Goal: Task Accomplishment & Management: Use online tool/utility

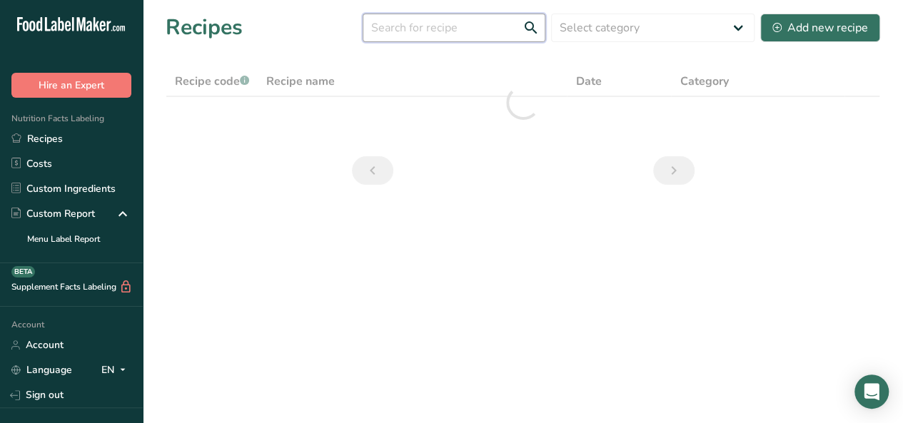
click at [496, 31] on input "text" at bounding box center [454, 28] width 183 height 29
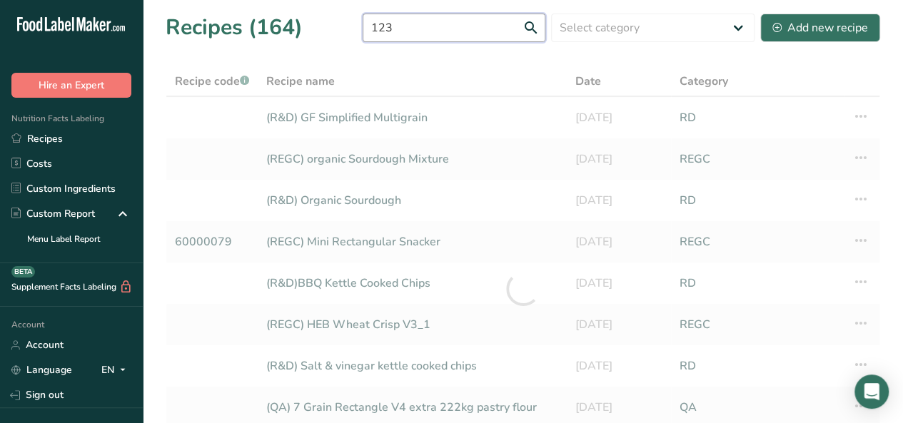
type input "123"
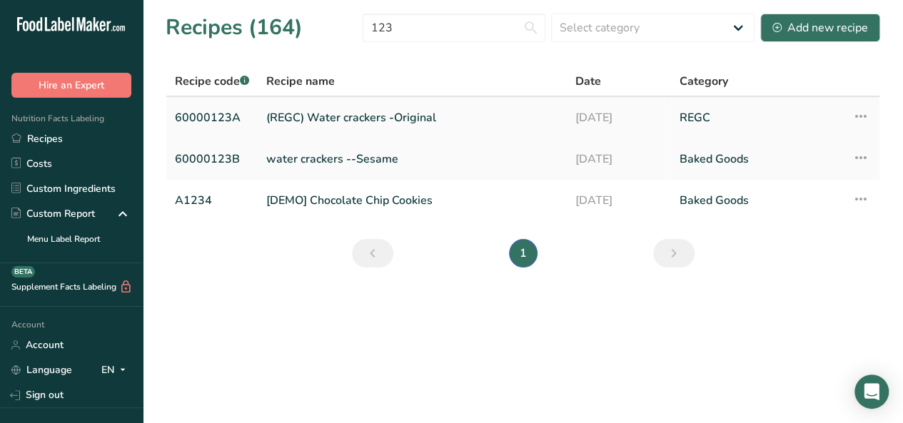
click at [423, 121] on link "(REGC) Water crackers -Original" at bounding box center [412, 118] width 292 height 30
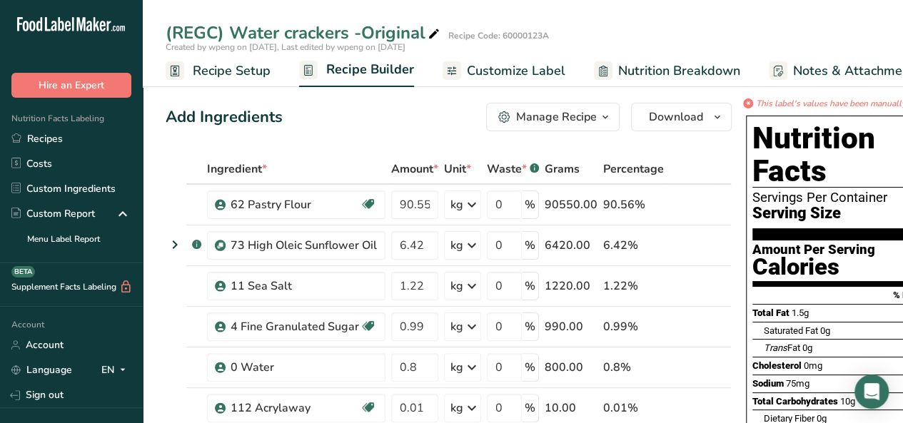
click at [474, 69] on span "Customize Label" at bounding box center [516, 70] width 99 height 19
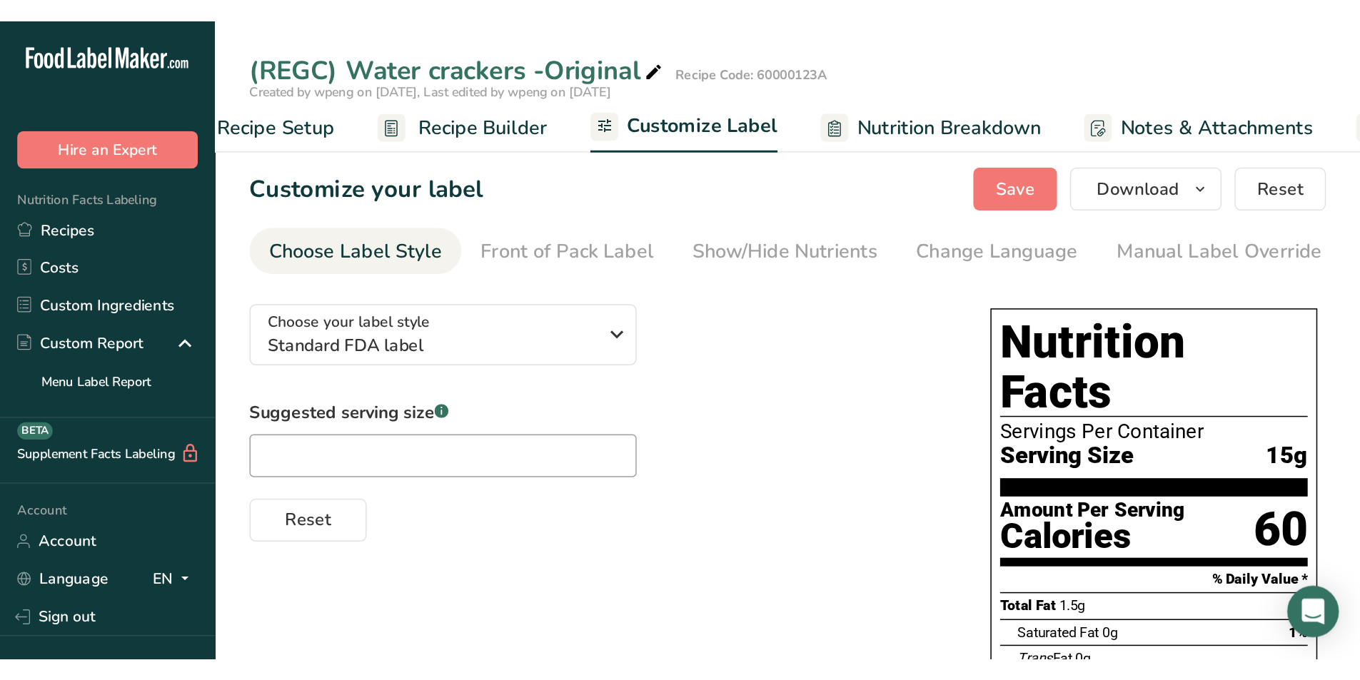
scroll to position [0, 183]
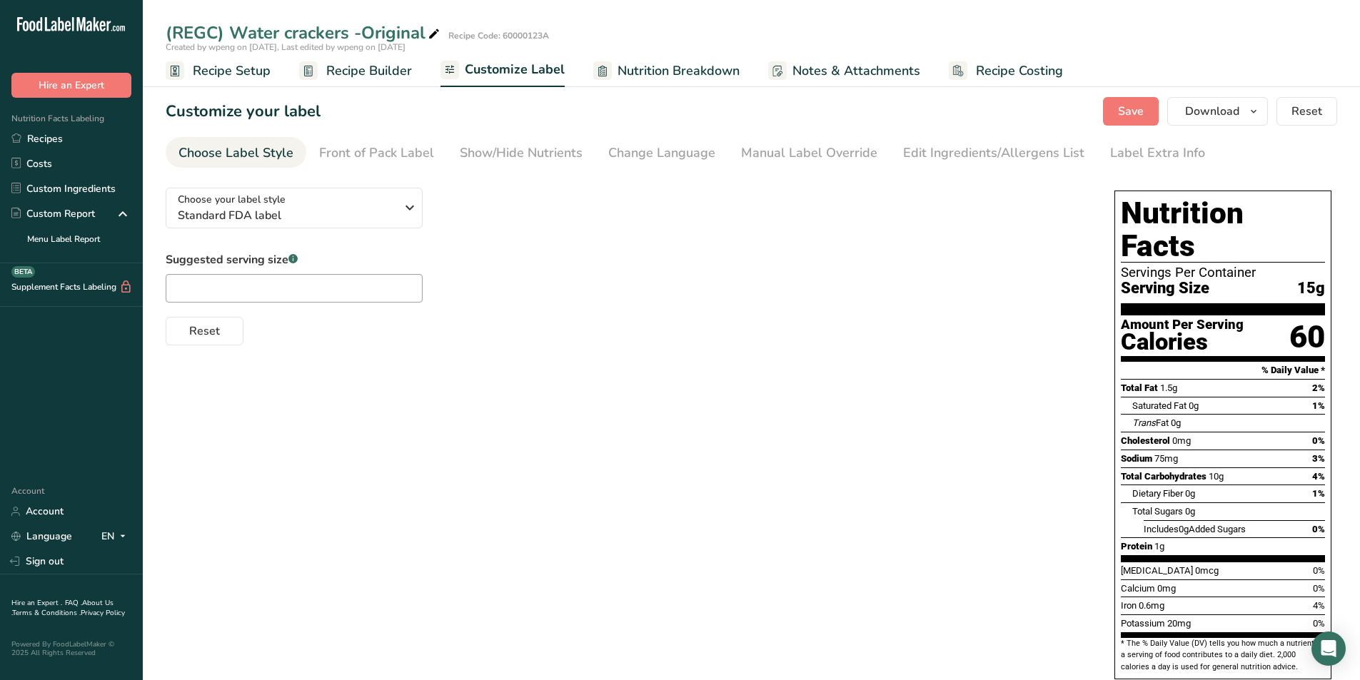
click at [260, 71] on span "Recipe Setup" at bounding box center [232, 70] width 78 height 19
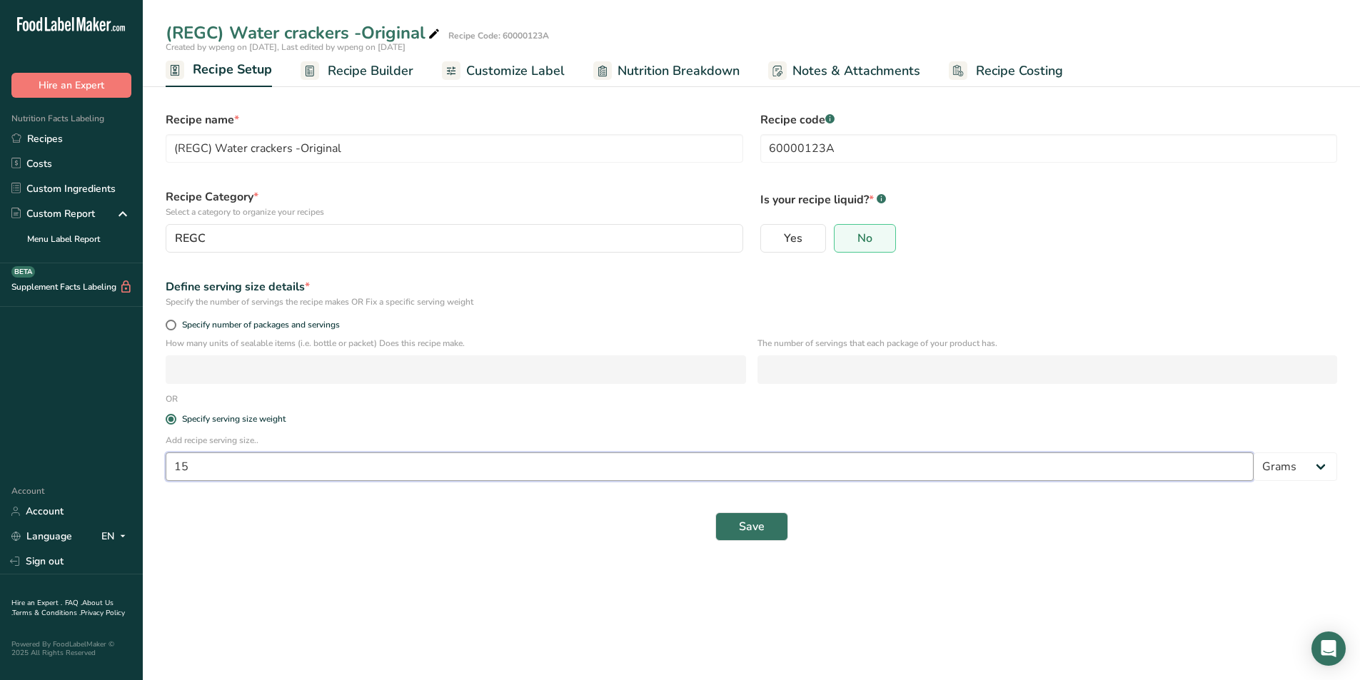
click at [475, 423] on input "15" at bounding box center [710, 467] width 1088 height 29
type input "1"
type input "30"
click at [758, 423] on span "Save" at bounding box center [752, 526] width 26 height 17
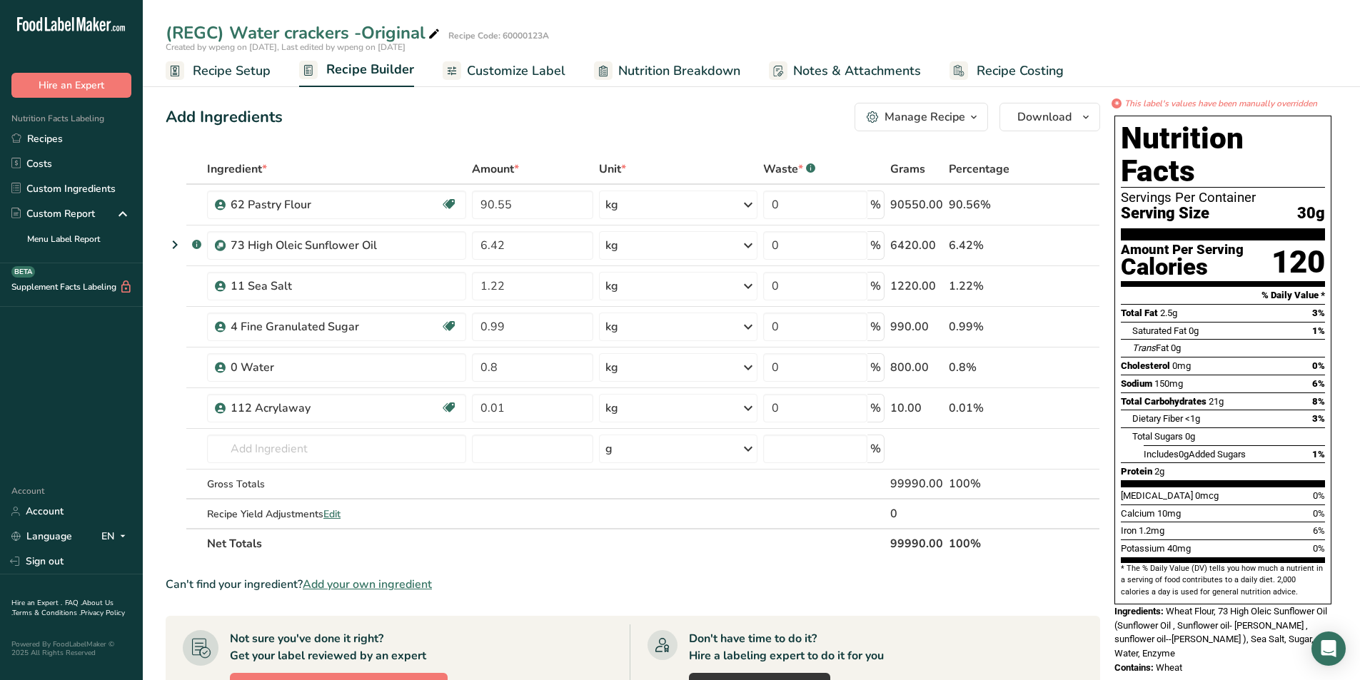
click at [212, 75] on span "Recipe Setup" at bounding box center [232, 70] width 78 height 19
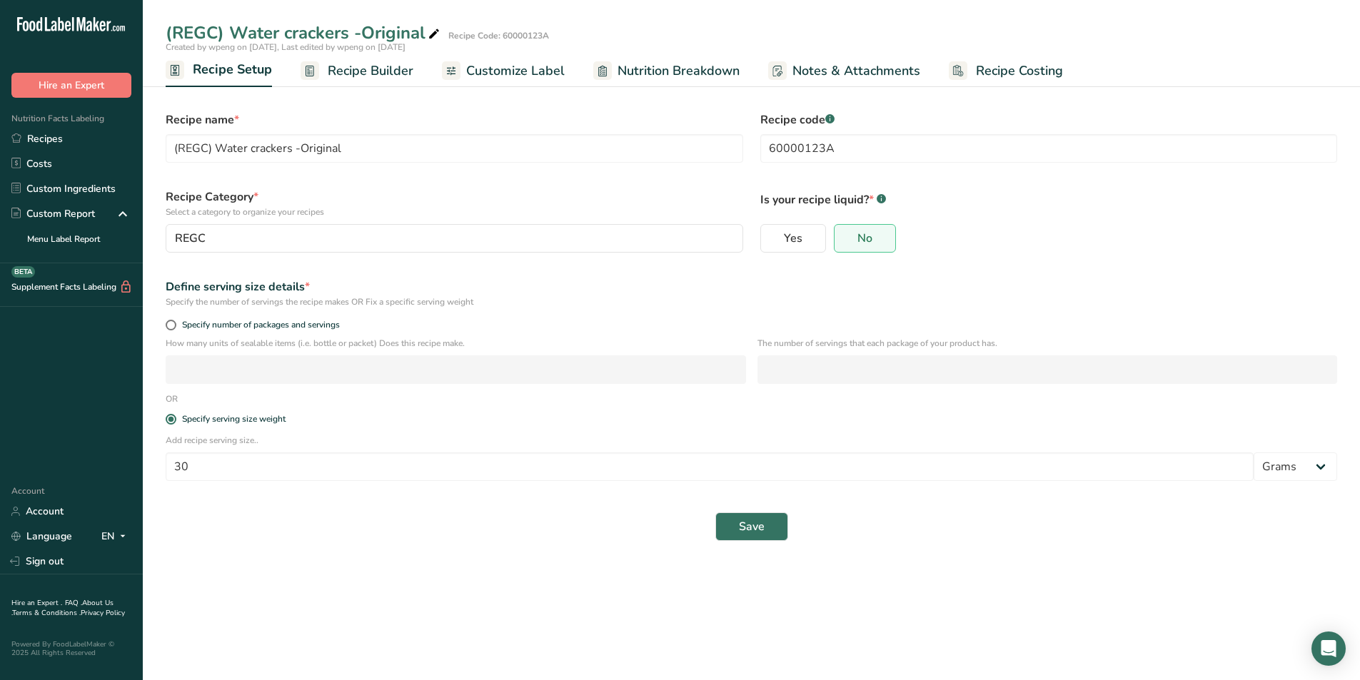
click at [308, 423] on div "Add recipe serving size.. 30 Grams kg mg mcg lb oz l mL fl oz tbsp tsp cup qt g…" at bounding box center [751, 462] width 1188 height 56
click at [301, 423] on input "30" at bounding box center [710, 467] width 1088 height 29
type input "3"
type input "15"
click at [715, 423] on button "Save" at bounding box center [751, 526] width 73 height 29
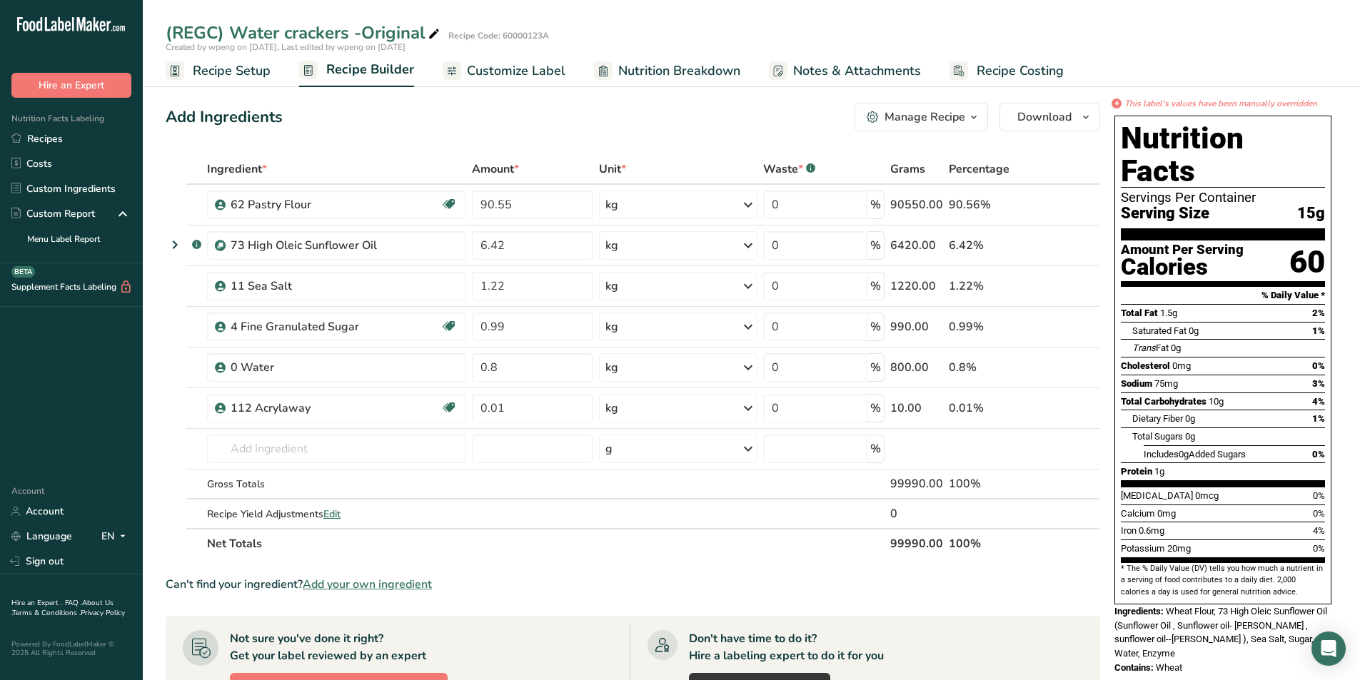
click at [706, 62] on span "Nutrition Breakdown" at bounding box center [679, 70] width 122 height 19
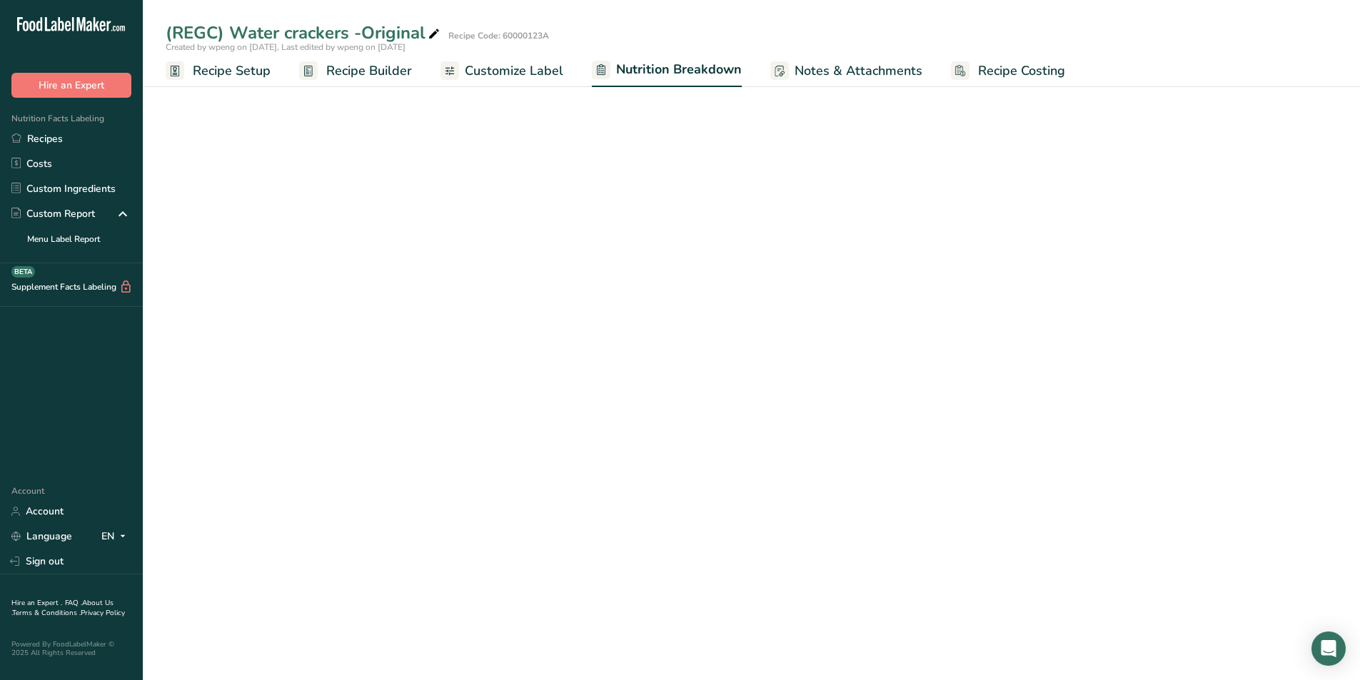
select select "Calories"
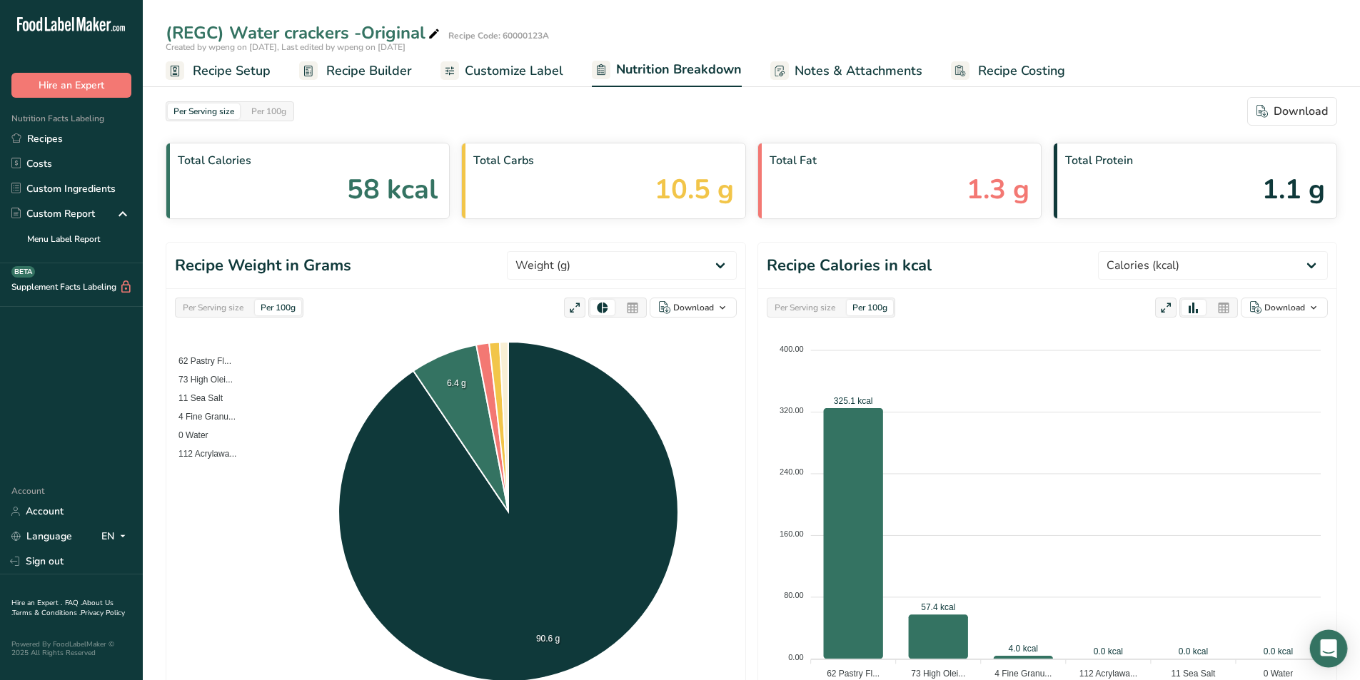
click at [902, 423] on icon "Open Intercom Messenger" at bounding box center [1328, 649] width 16 height 19
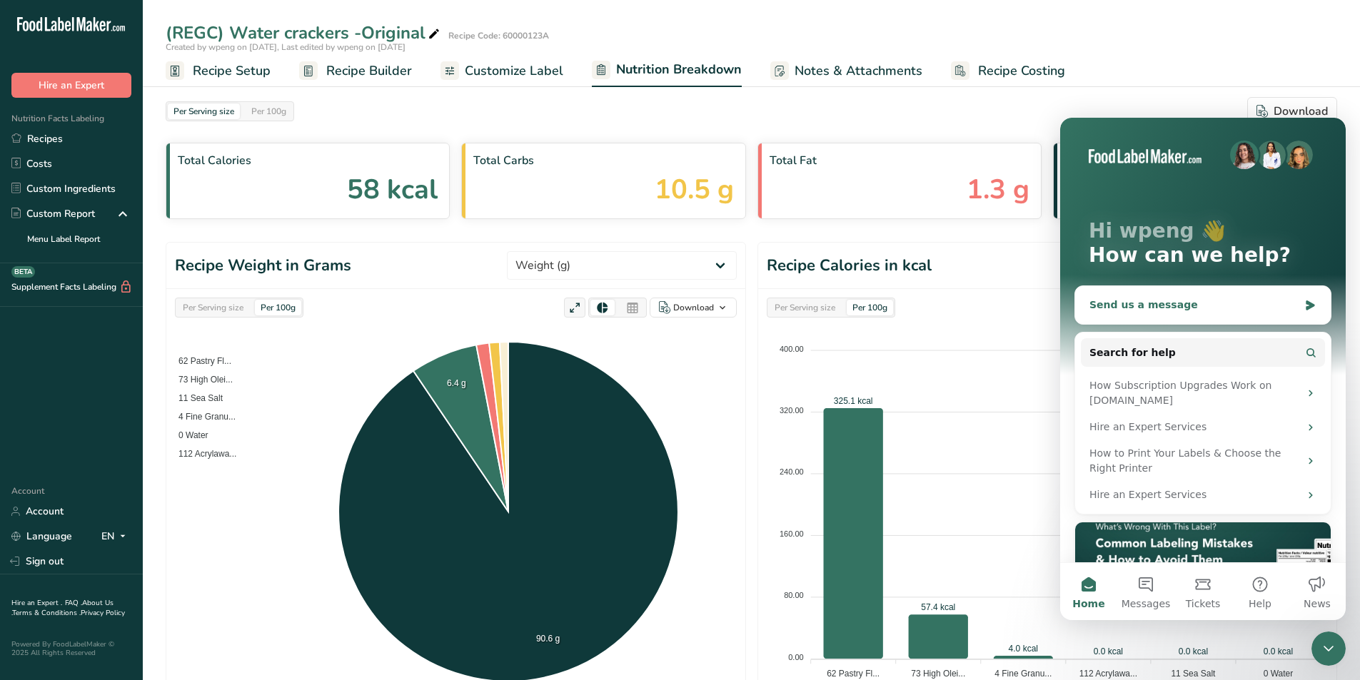
click at [902, 323] on div "Send us a message" at bounding box center [1203, 305] width 256 height 38
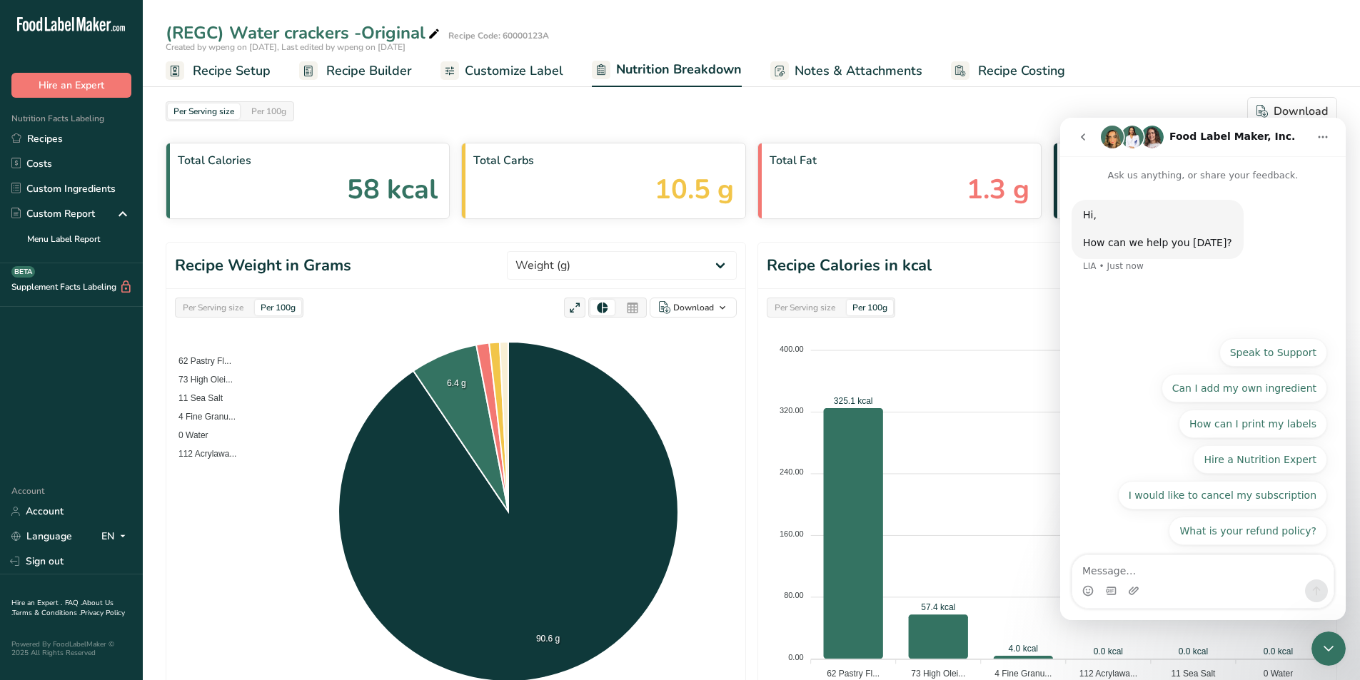
click at [902, 136] on icon "go back" at bounding box center [1082, 136] width 11 height 11
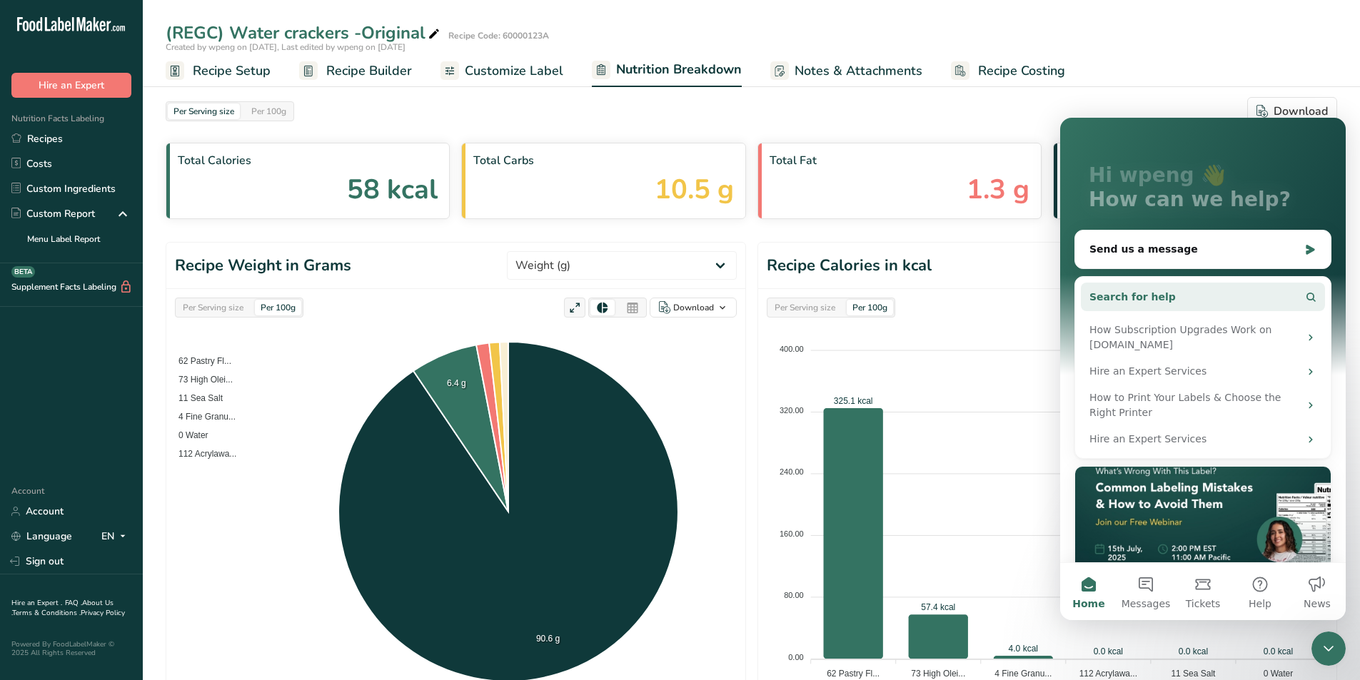
scroll to position [147, 0]
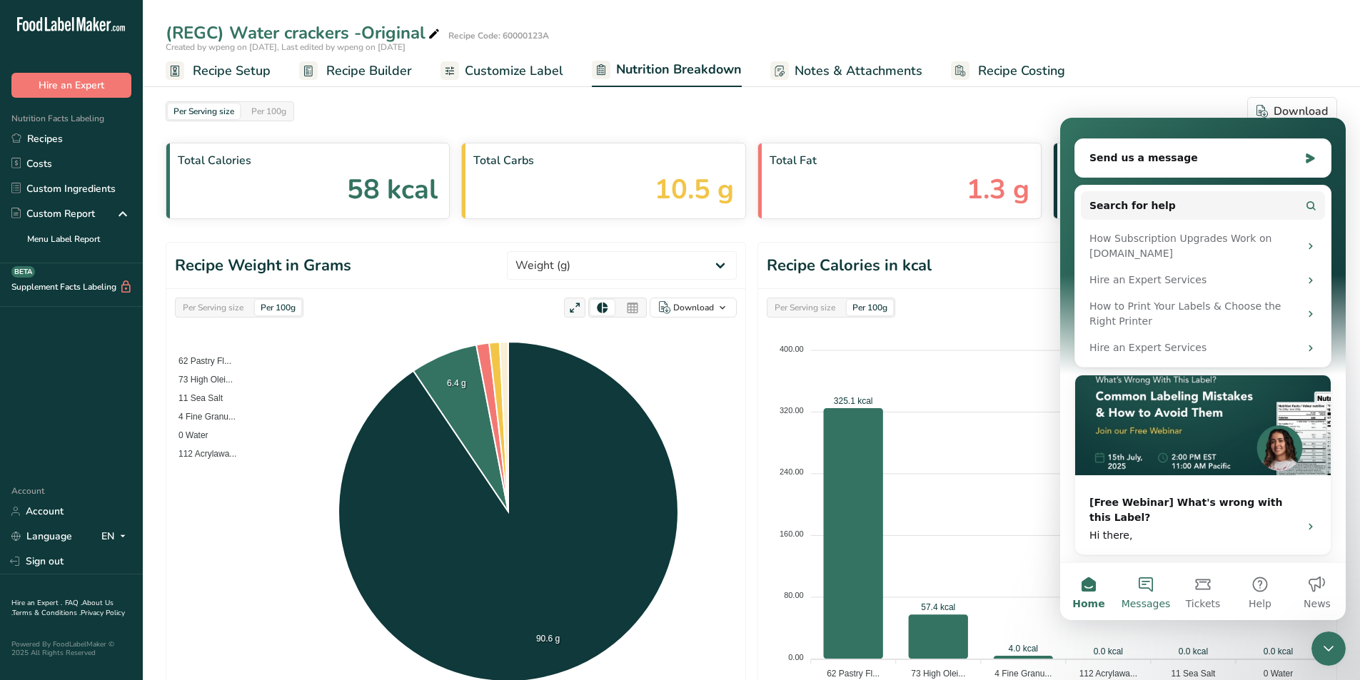
click at [902, 423] on span "Messages" at bounding box center [1145, 604] width 49 height 10
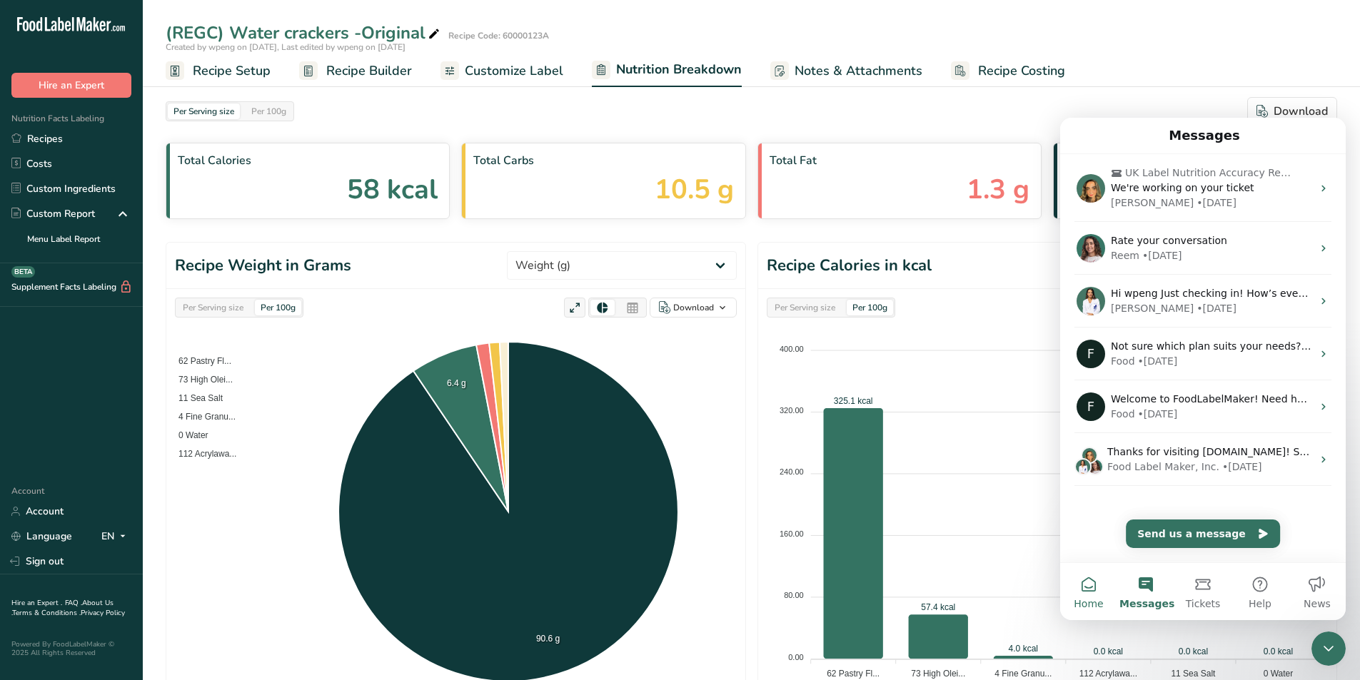
click at [902, 423] on button "Home" at bounding box center [1088, 591] width 57 height 57
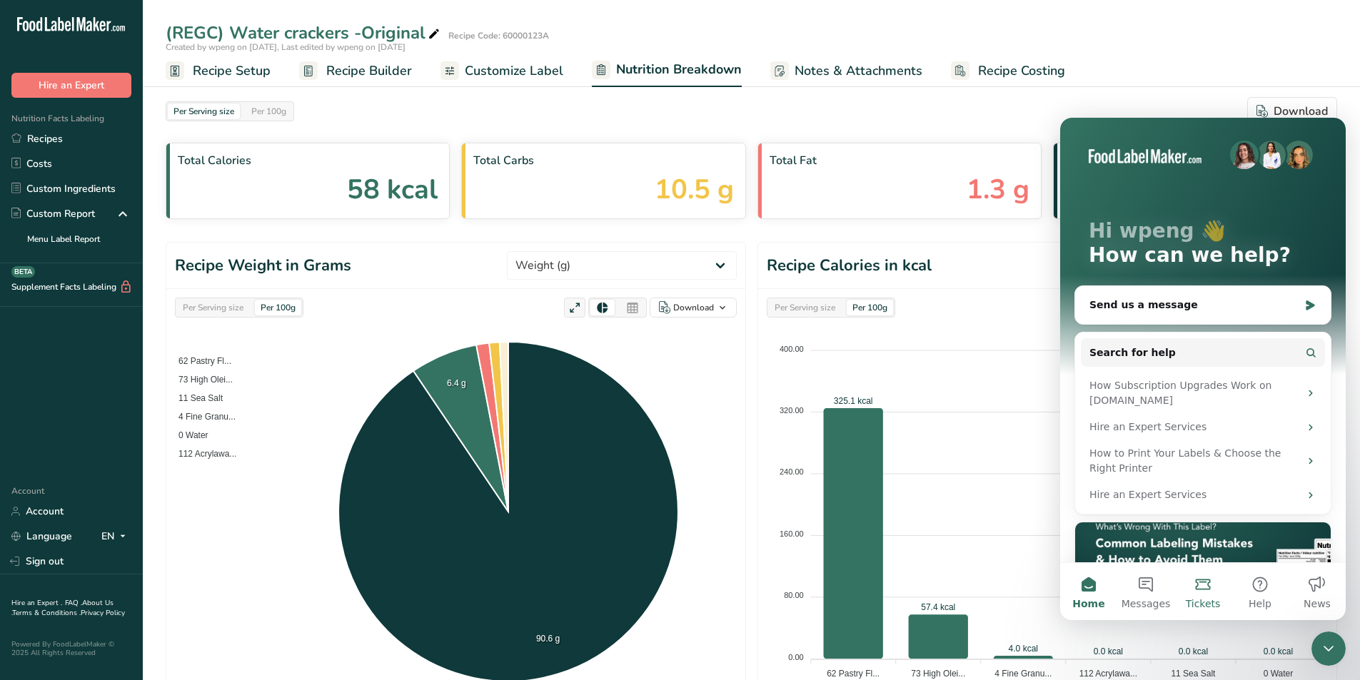
click at [902, 423] on button "Tickets" at bounding box center [1202, 591] width 57 height 57
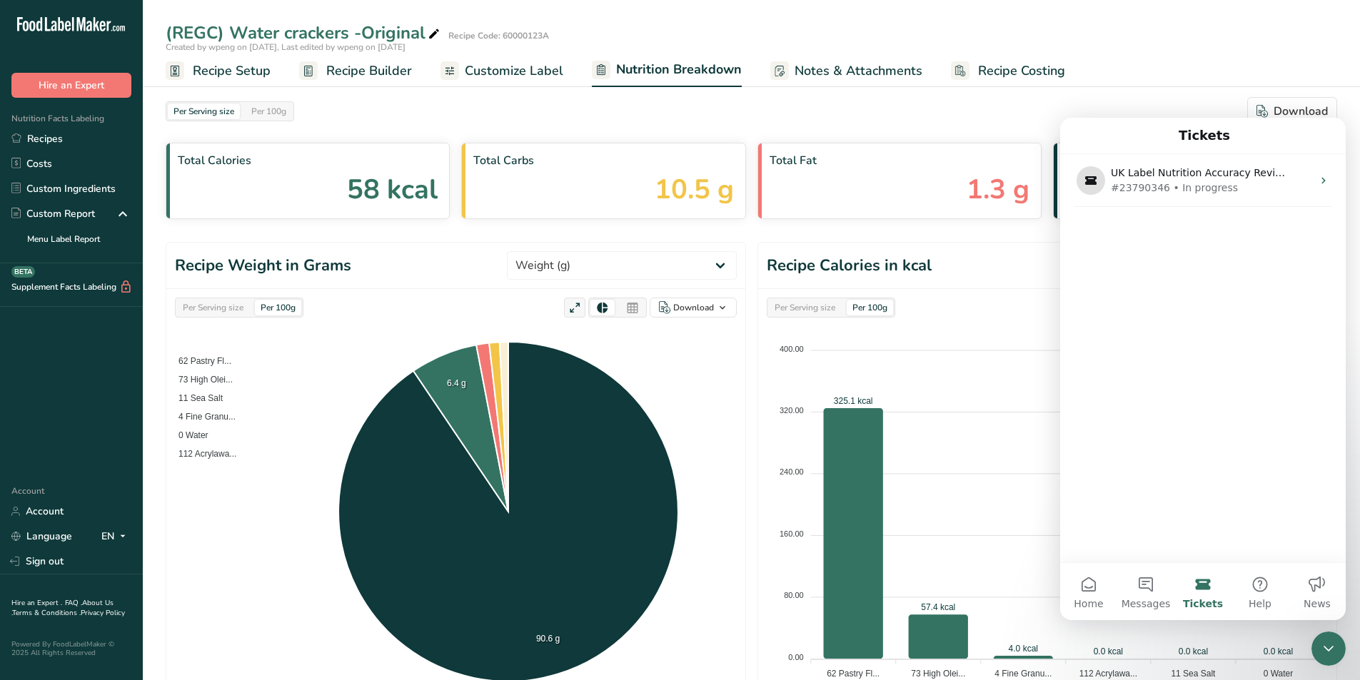
click at [902, 423] on div "Close Intercom Messenger" at bounding box center [1328, 649] width 34 height 34
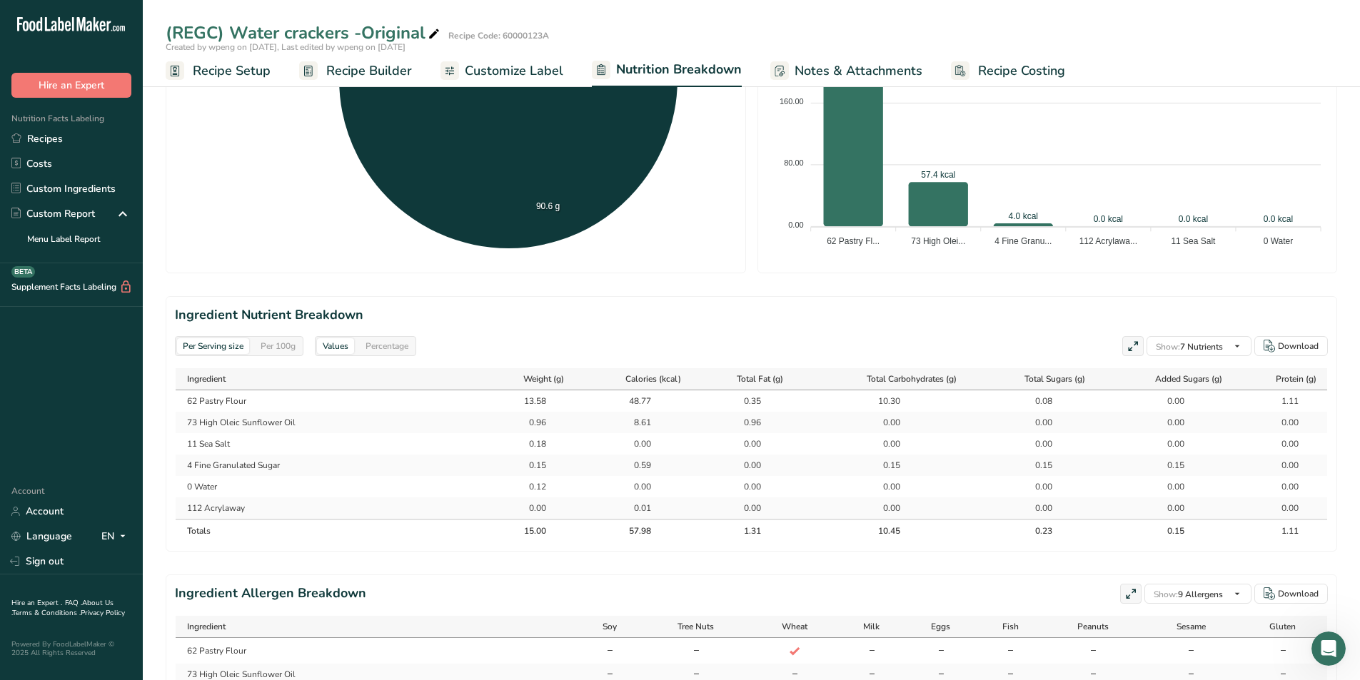
scroll to position [579, 0]
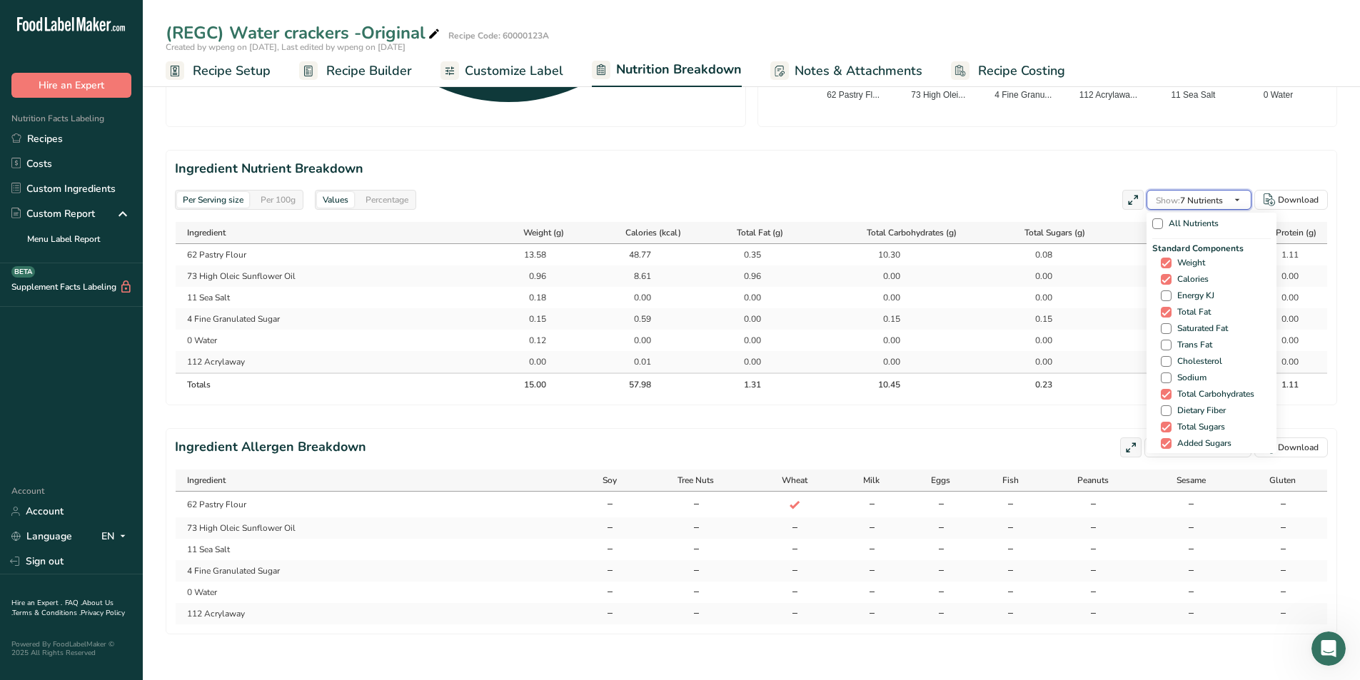
click at [902, 198] on span "Show:" at bounding box center [1168, 200] width 24 height 11
click at [902, 329] on span "Saturated Fat" at bounding box center [1199, 328] width 56 height 11
click at [902, 329] on input "Saturated Fat" at bounding box center [1165, 328] width 9 height 9
checkbox input "true"
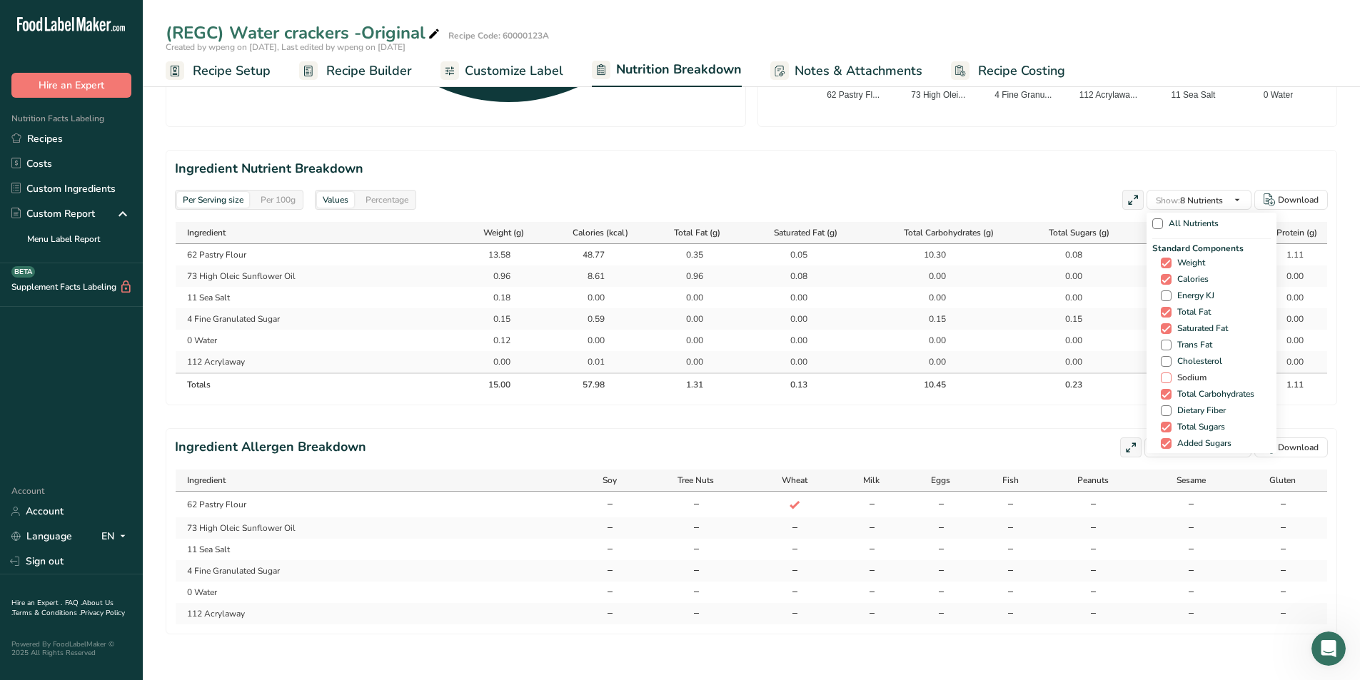
click at [902, 374] on span "Sodium" at bounding box center [1188, 378] width 35 height 11
click at [902, 374] on input "Sodium" at bounding box center [1165, 377] width 9 height 9
checkbox input "true"
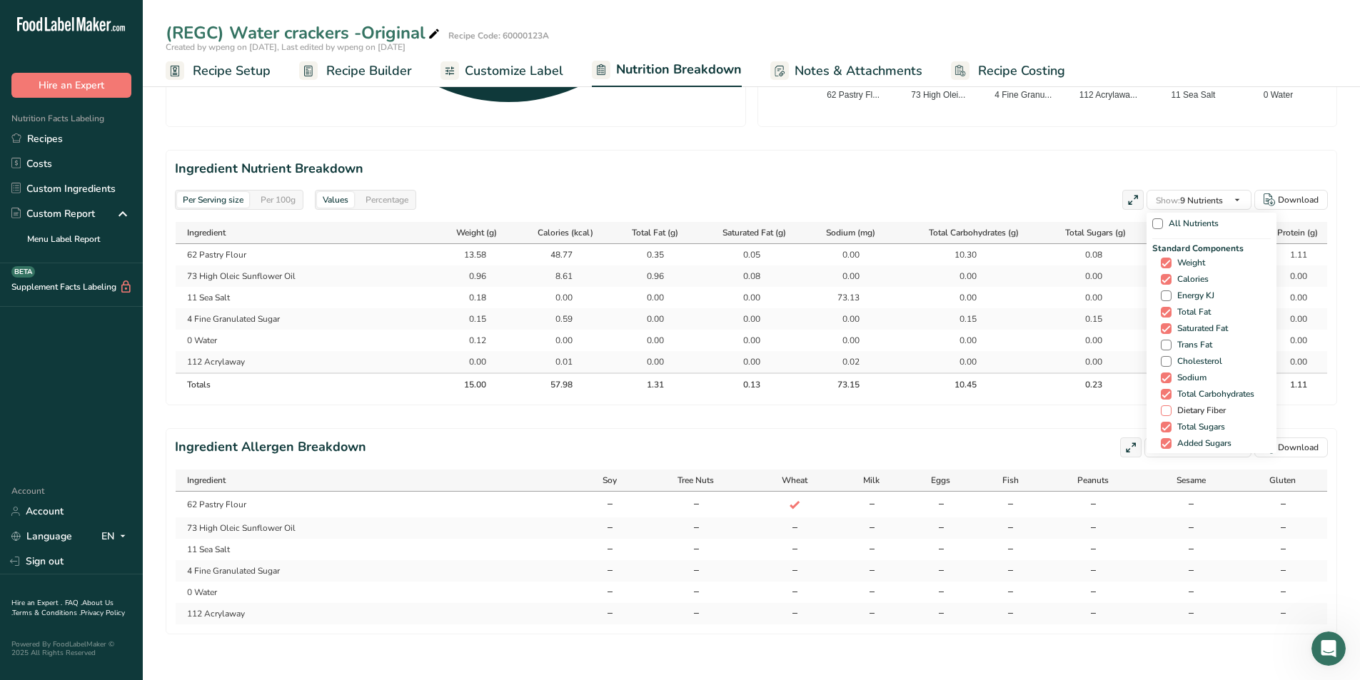
click at [902, 413] on span "Dietary Fiber" at bounding box center [1198, 410] width 54 height 11
click at [902, 413] on input "Dietary Fiber" at bounding box center [1165, 410] width 9 height 9
checkbox input "true"
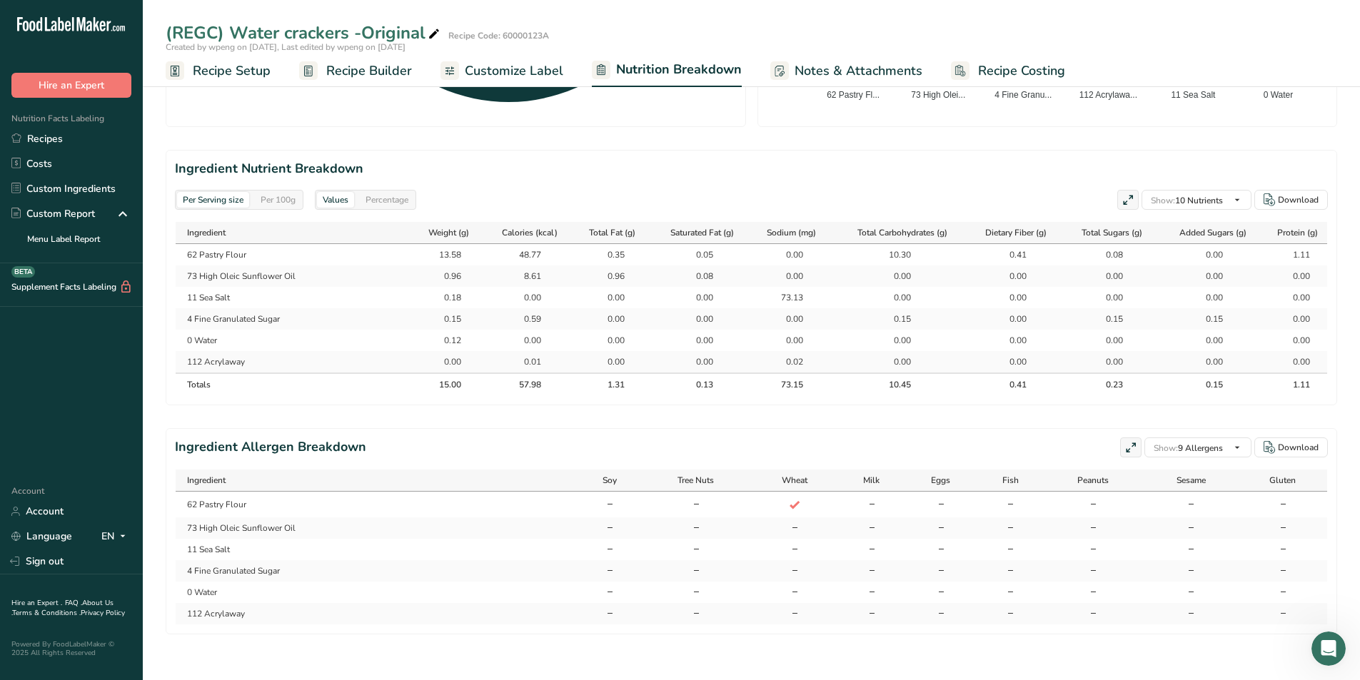
click at [902, 423] on section "Ingredient Allergen Breakdown Show: 9 Allergens All Allergens (56) Soy Tree Nut…" at bounding box center [751, 531] width 1171 height 206
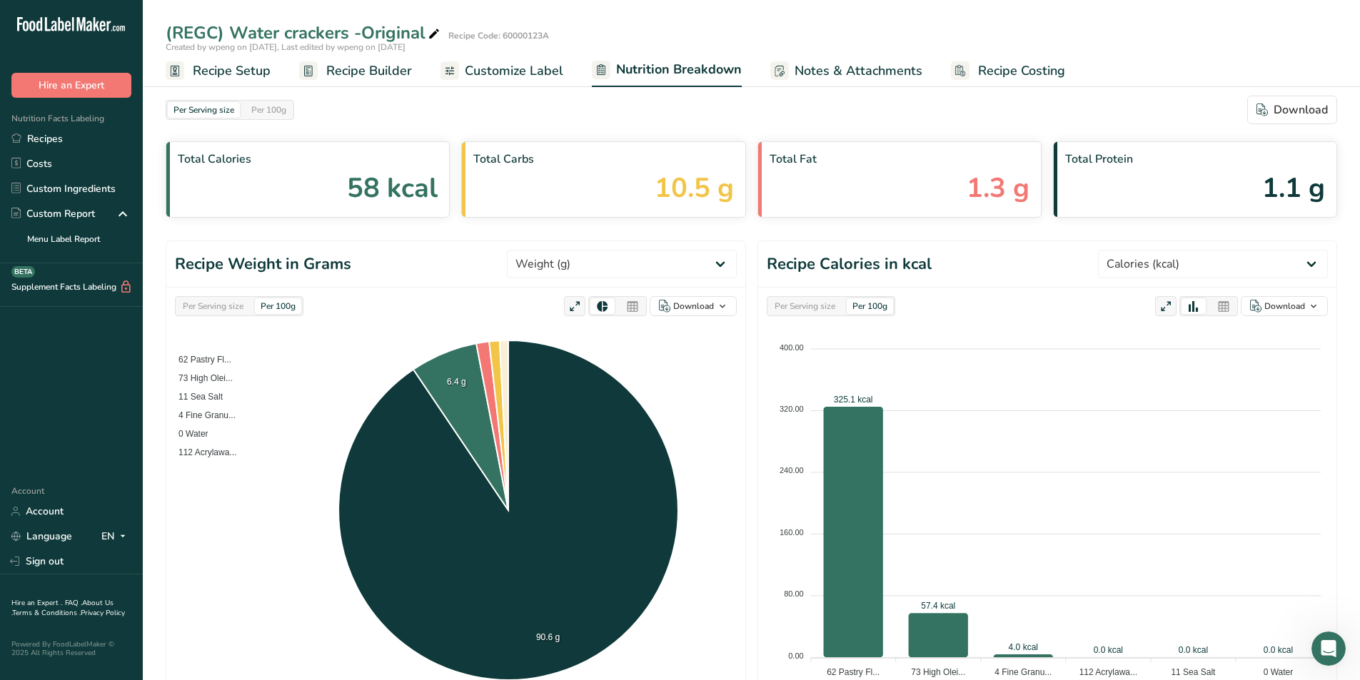
scroll to position [0, 0]
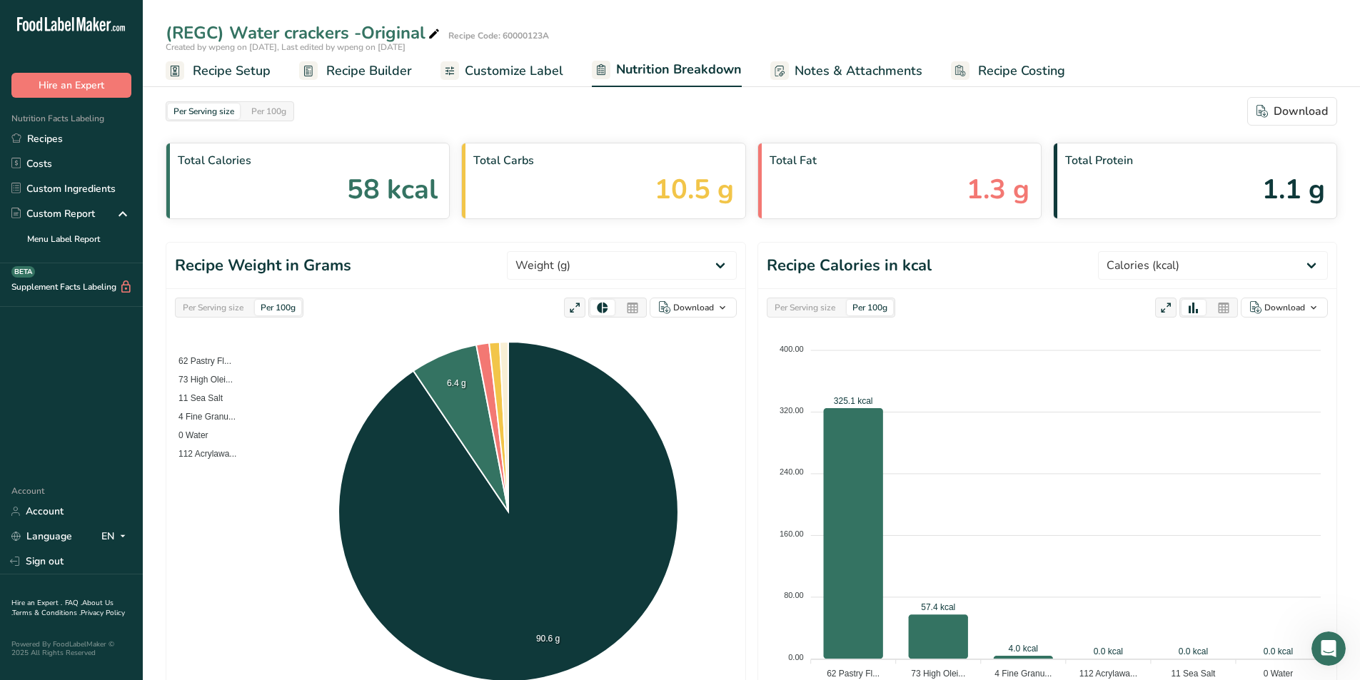
click at [521, 72] on span "Customize Label" at bounding box center [514, 70] width 99 height 19
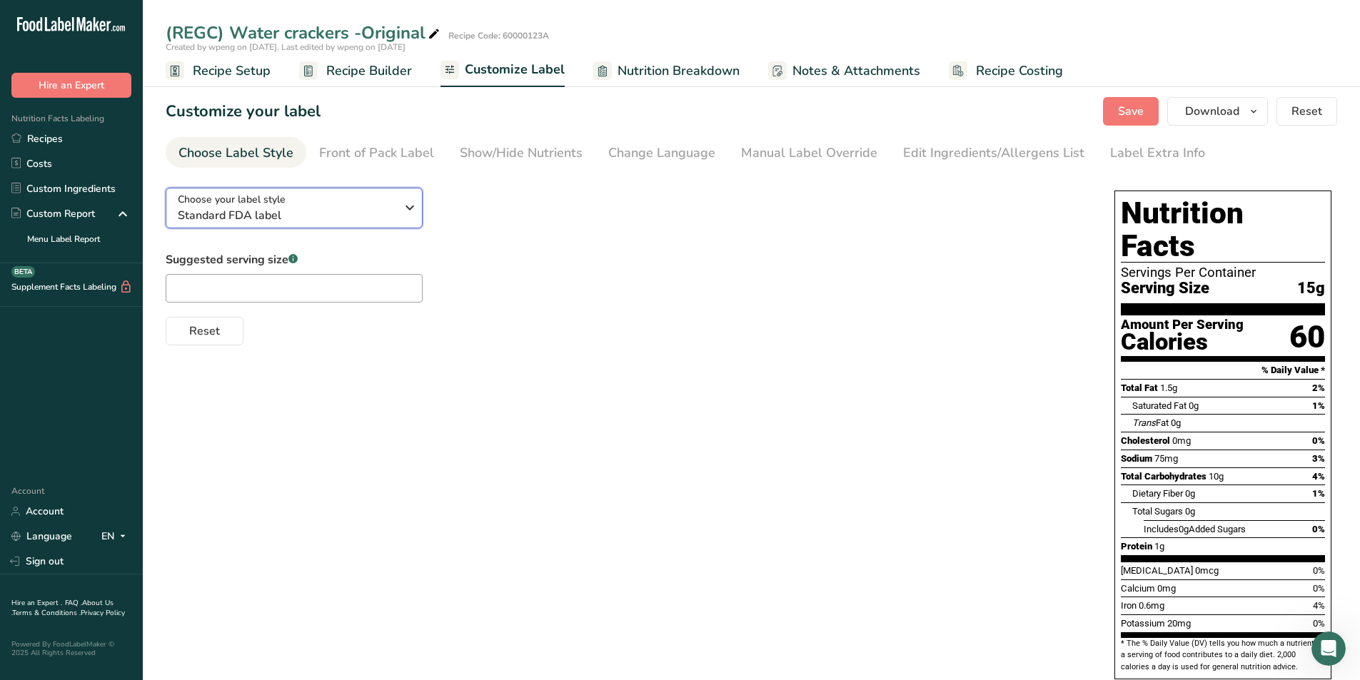
click at [410, 189] on button "Choose your label style Standard FDA label" at bounding box center [294, 208] width 257 height 41
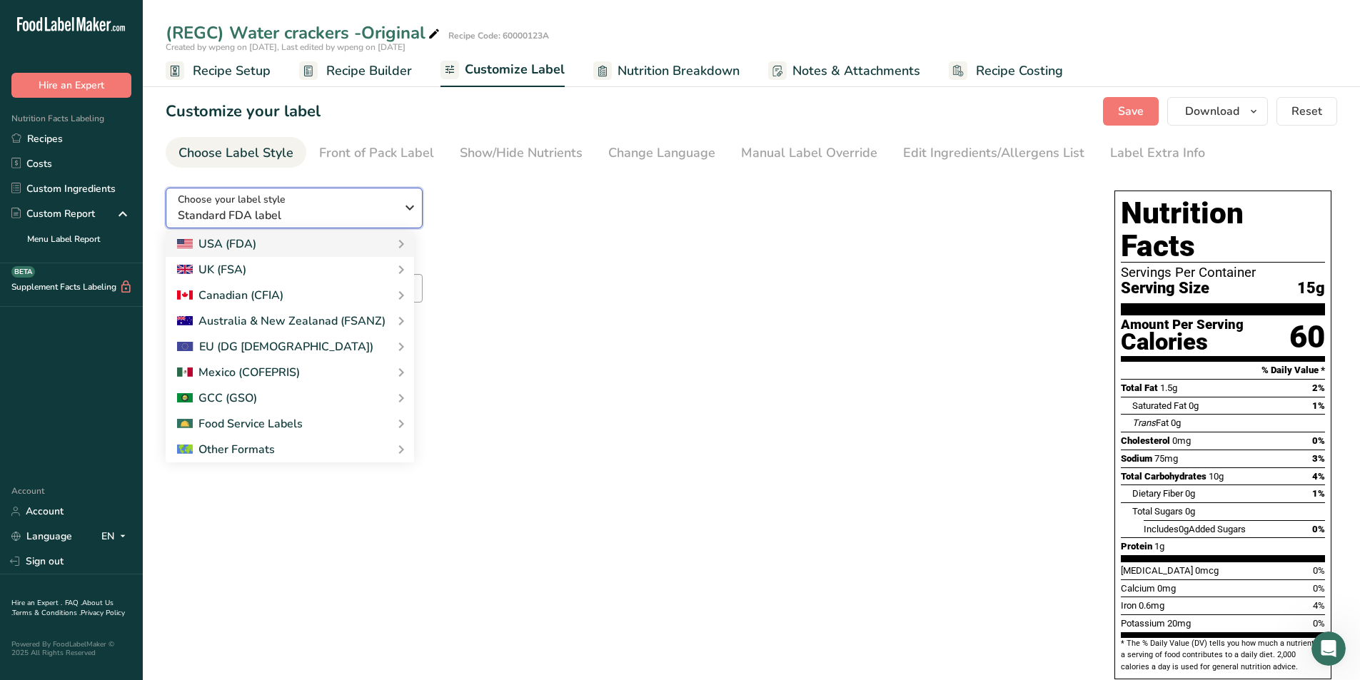
click at [410, 189] on button "Choose your label style Standard FDA label" at bounding box center [294, 208] width 257 height 41
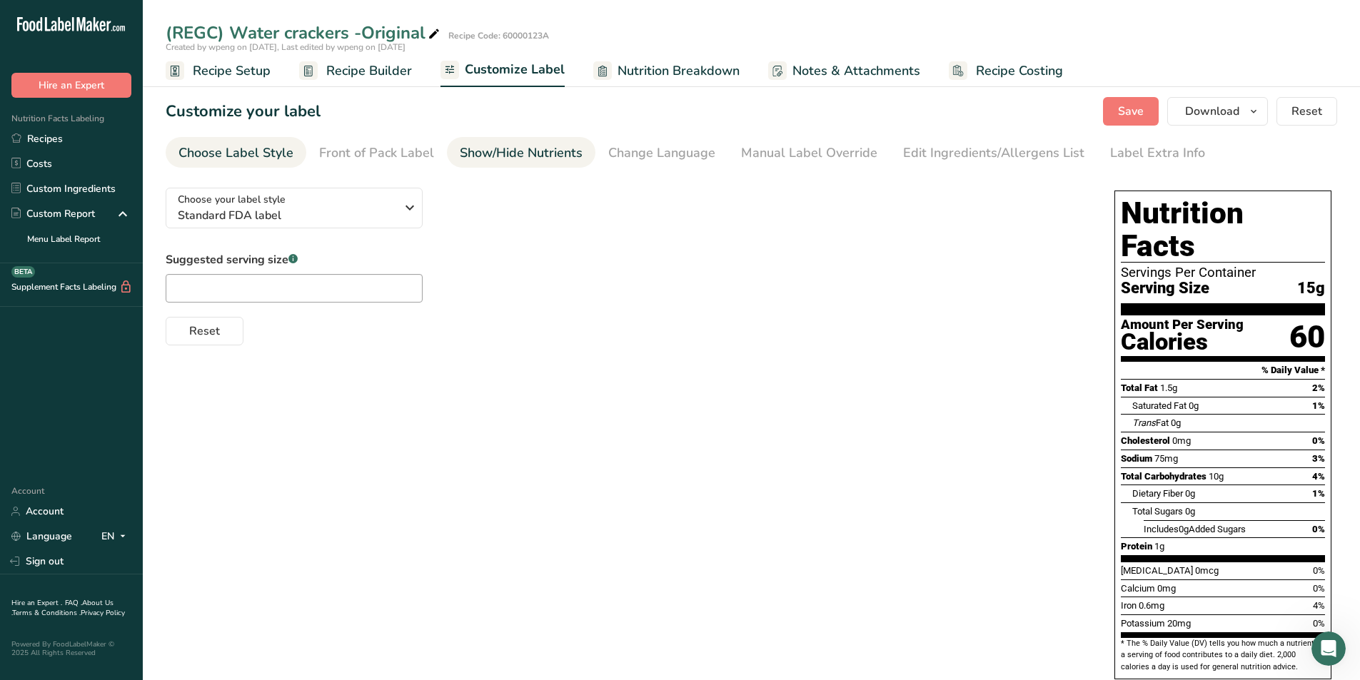
click at [512, 143] on link "Show/Hide Nutrients" at bounding box center [521, 153] width 123 height 32
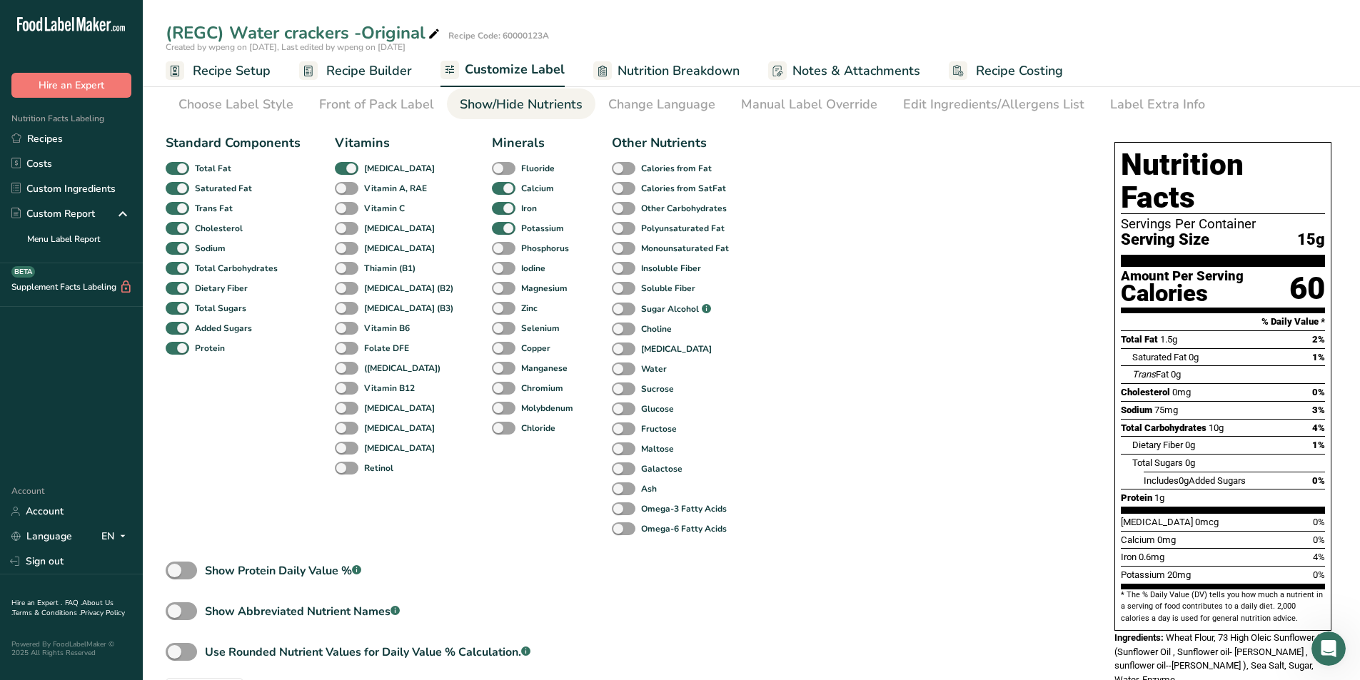
scroll to position [98, 0]
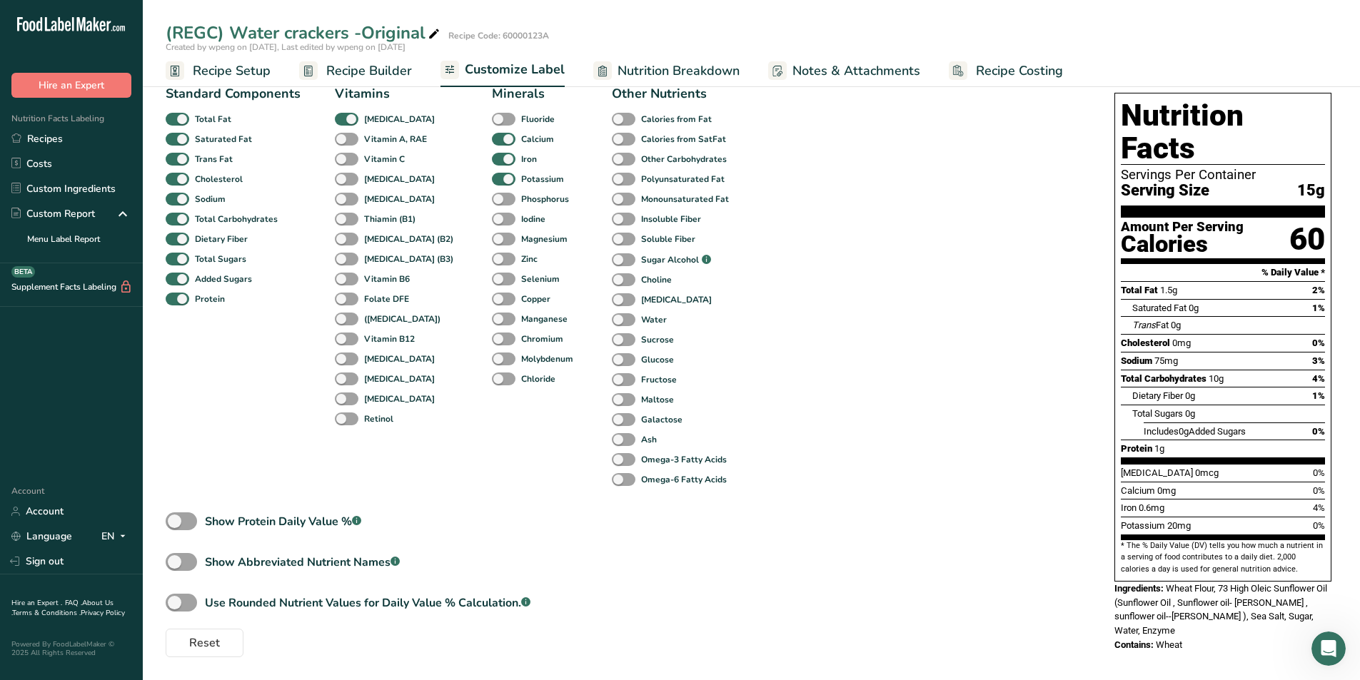
click at [165, 423] on section "Customize your label Save Download Choose what to show on your downloaded label…" at bounding box center [751, 332] width 1217 height 712
click at [190, 423] on span at bounding box center [181, 603] width 31 height 18
click at [175, 423] on input "Use Rounded Nutrient Values for Daily Value % Calculation. .a-a{fill:#347362;}.…" at bounding box center [170, 602] width 9 height 9
click at [181, 423] on span at bounding box center [181, 603] width 31 height 18
click at [175, 423] on input "Use Rounded Nutrient Values for Daily Value % Calculation. .a-a{fill:#347362;}.…" at bounding box center [170, 602] width 9 height 9
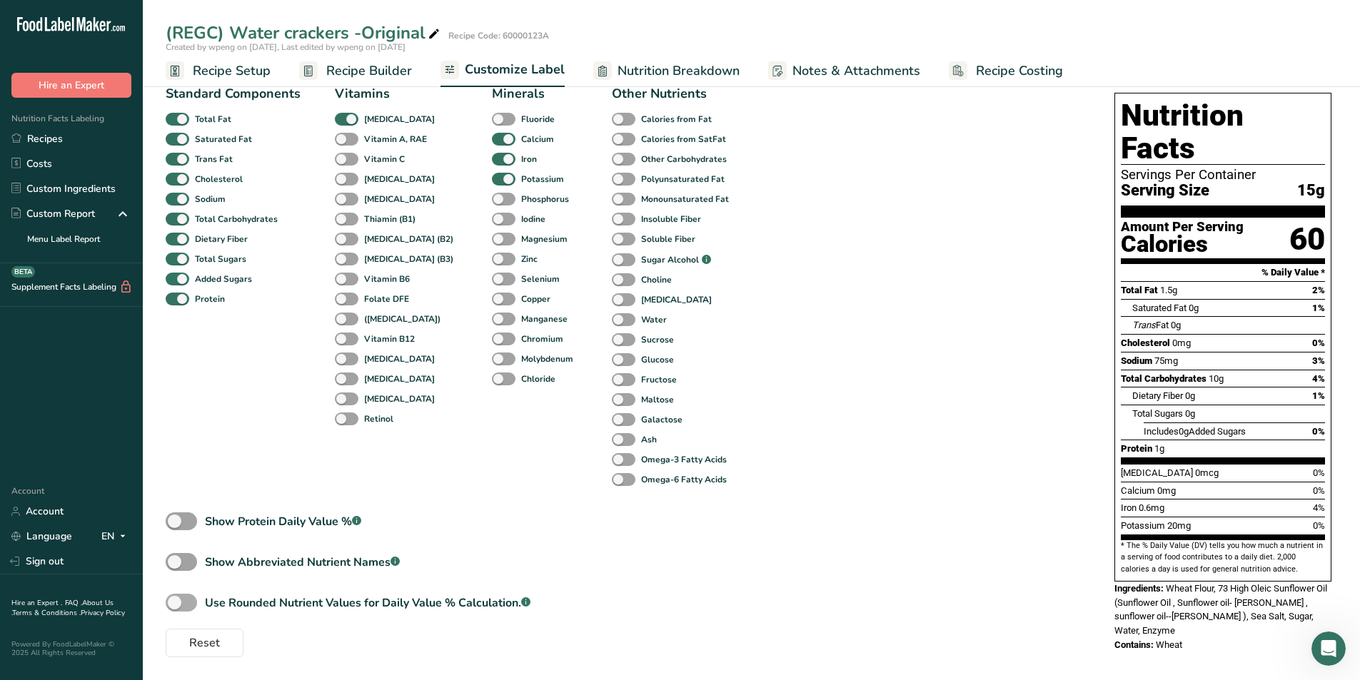
click at [181, 423] on span at bounding box center [181, 603] width 31 height 18
click at [175, 423] on input "Use Rounded Nutrient Values for Daily Value % Calculation. .a-a{fill:#347362;}.…" at bounding box center [170, 602] width 9 height 9
checkbox input "true"
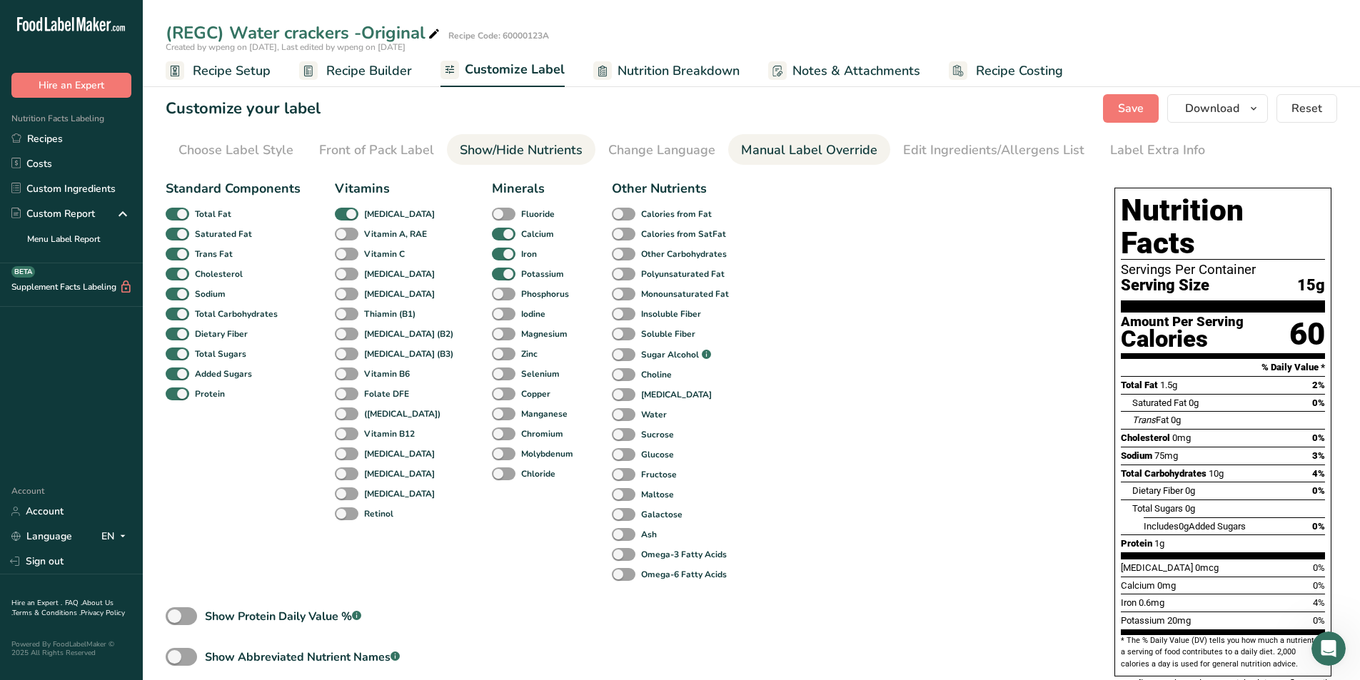
scroll to position [0, 0]
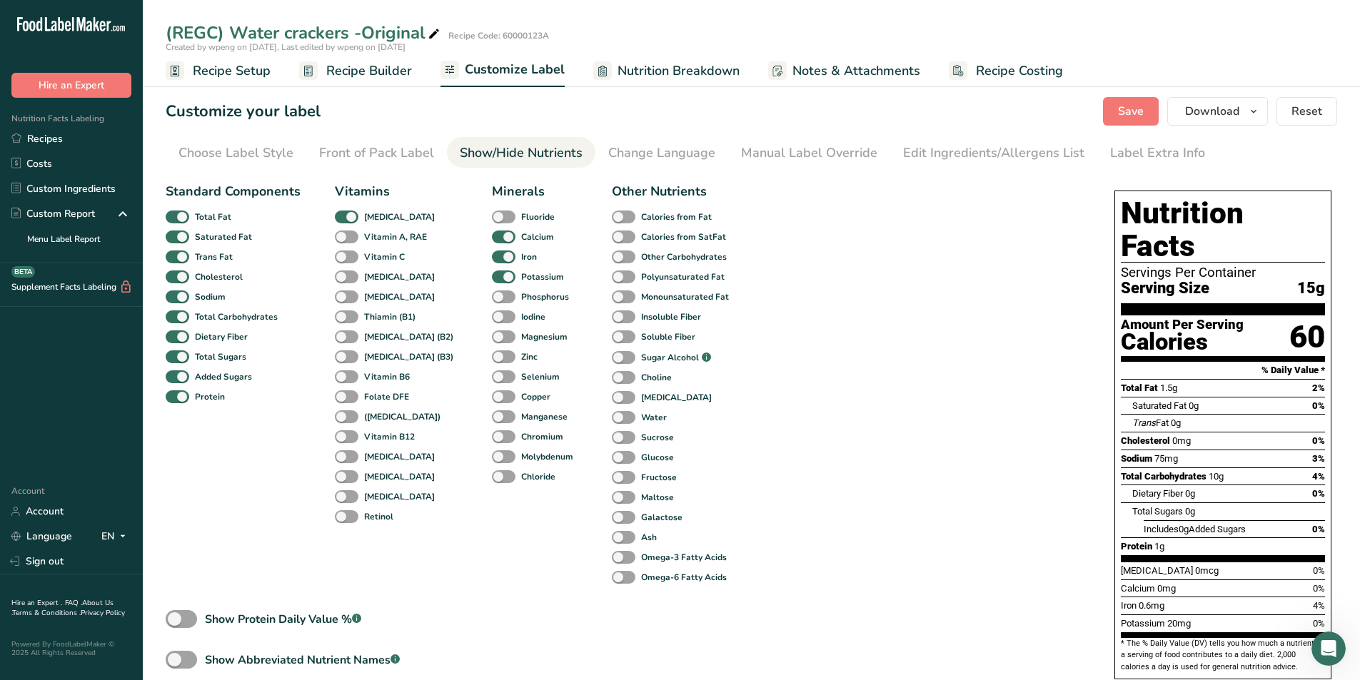
click at [635, 79] on span "Nutrition Breakdown" at bounding box center [678, 70] width 122 height 19
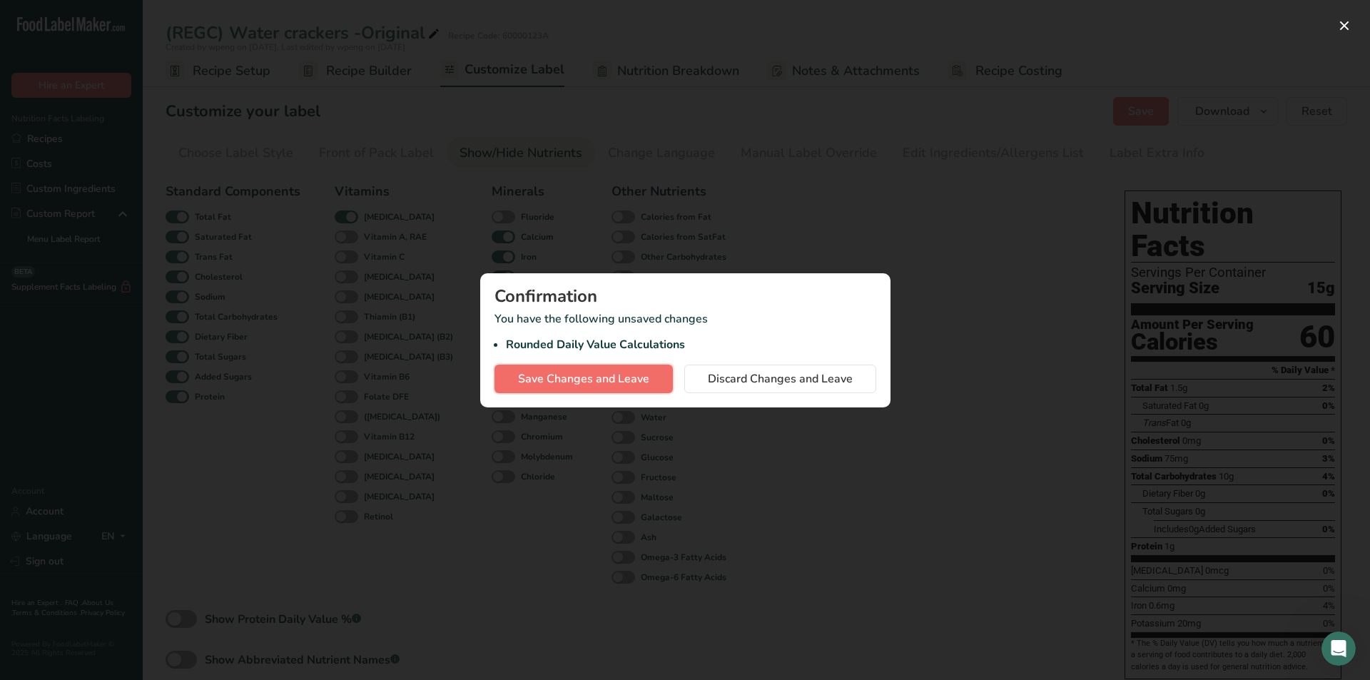
click at [564, 376] on span "Save Changes and Leave" at bounding box center [583, 378] width 131 height 17
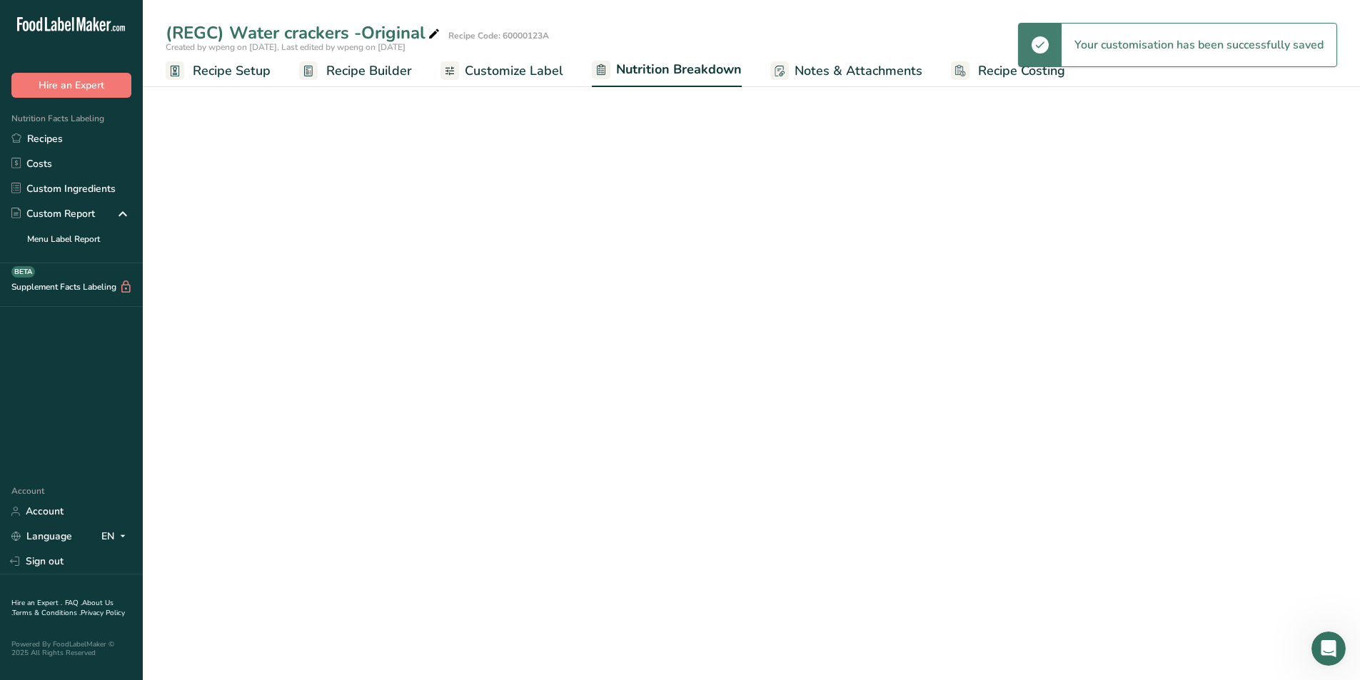
select select "Calories"
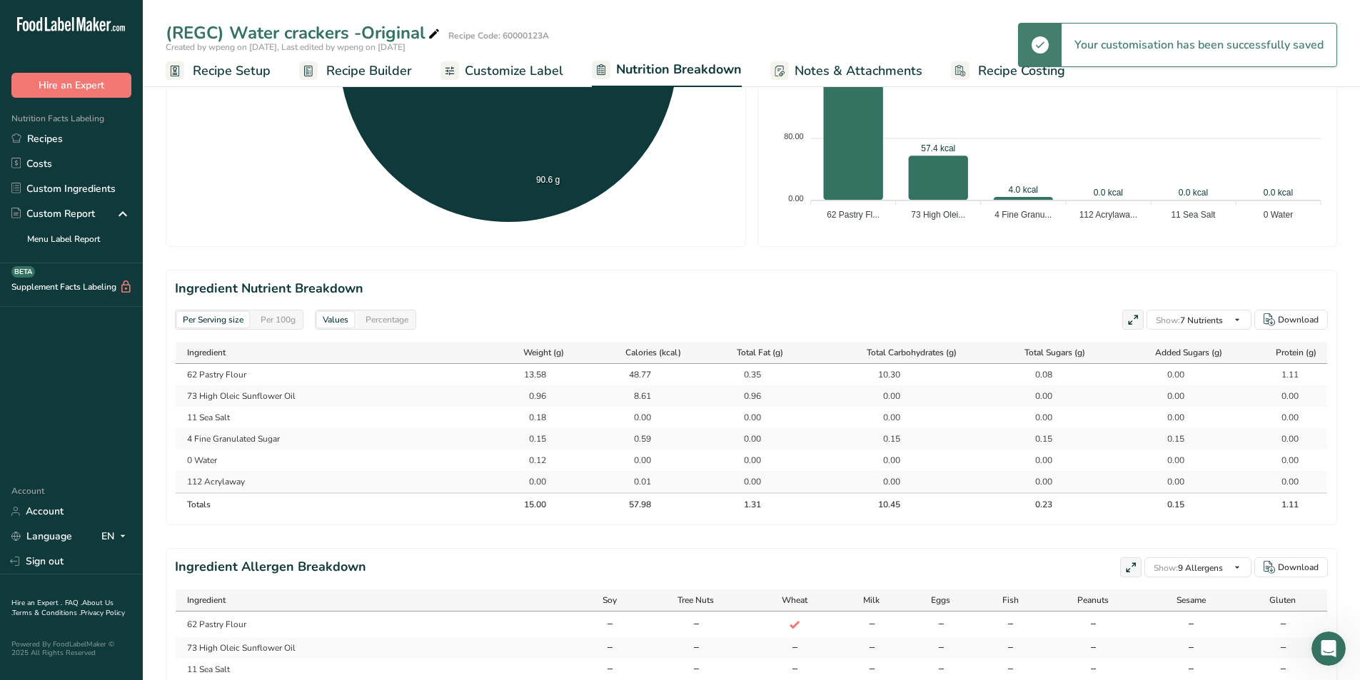
scroll to position [579, 0]
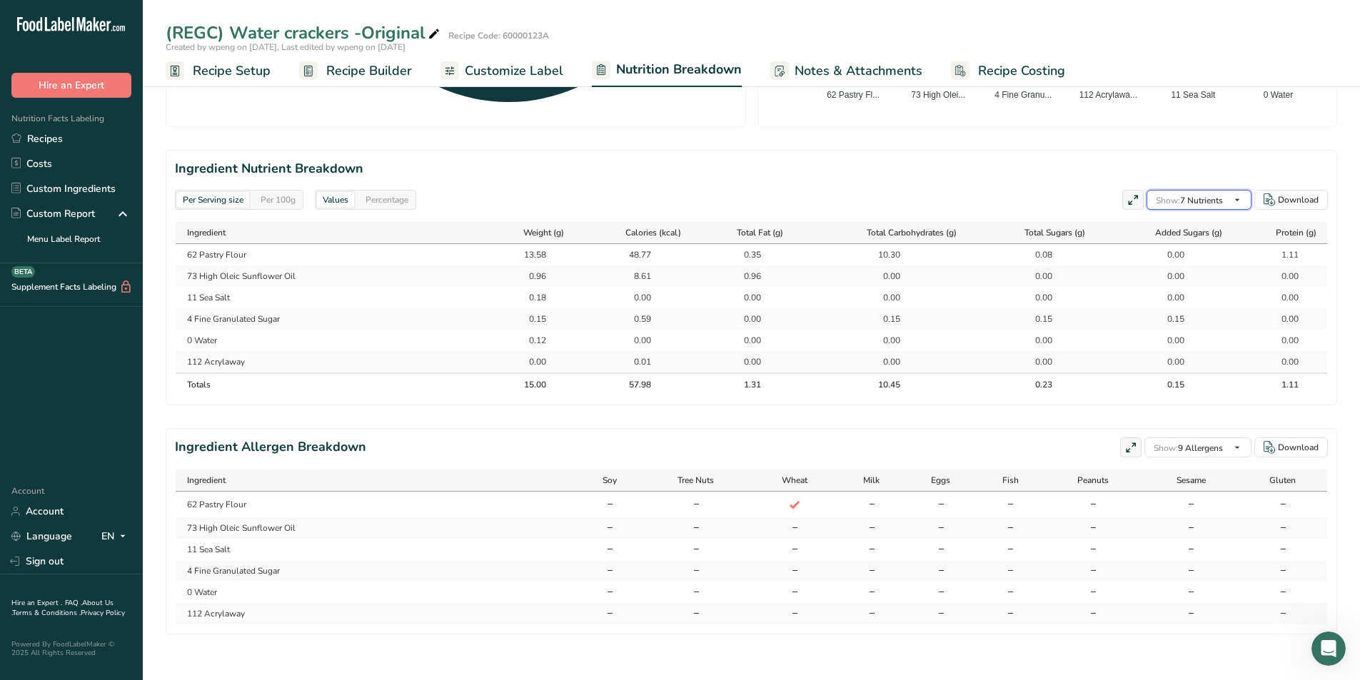
click at [902, 202] on span "Show: 7 Nutrients" at bounding box center [1189, 200] width 67 height 11
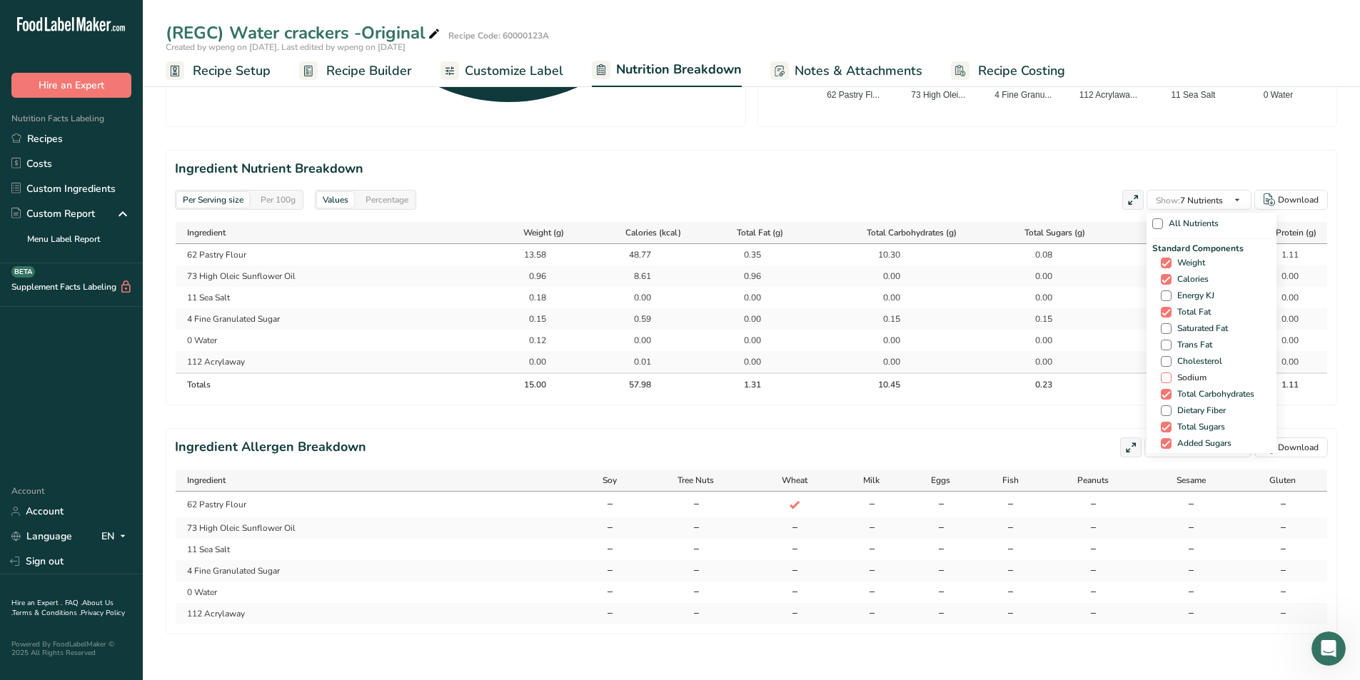
click at [902, 376] on span "Sodium" at bounding box center [1188, 378] width 35 height 11
click at [902, 376] on input "Sodium" at bounding box center [1165, 377] width 9 height 9
checkbox input "true"
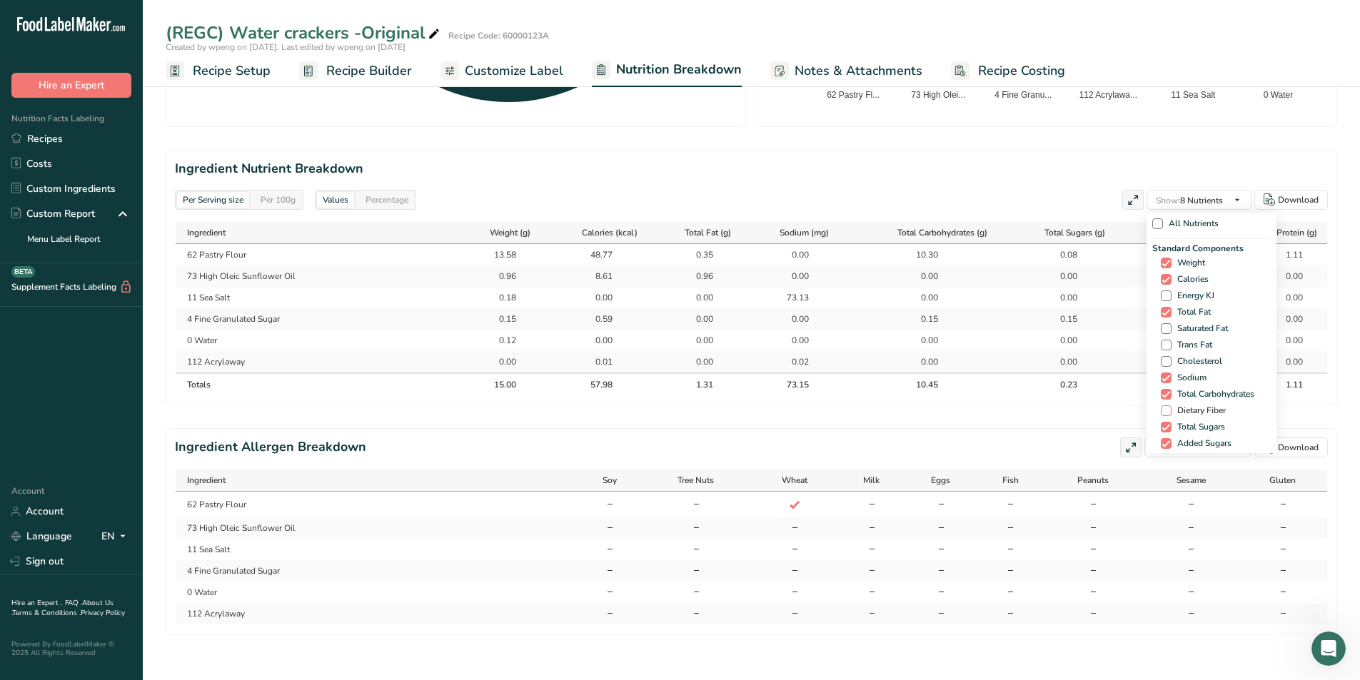
click at [902, 408] on span at bounding box center [1166, 410] width 11 height 11
click at [902, 408] on input "Dietary Fiber" at bounding box center [1165, 410] width 9 height 9
checkbox input "true"
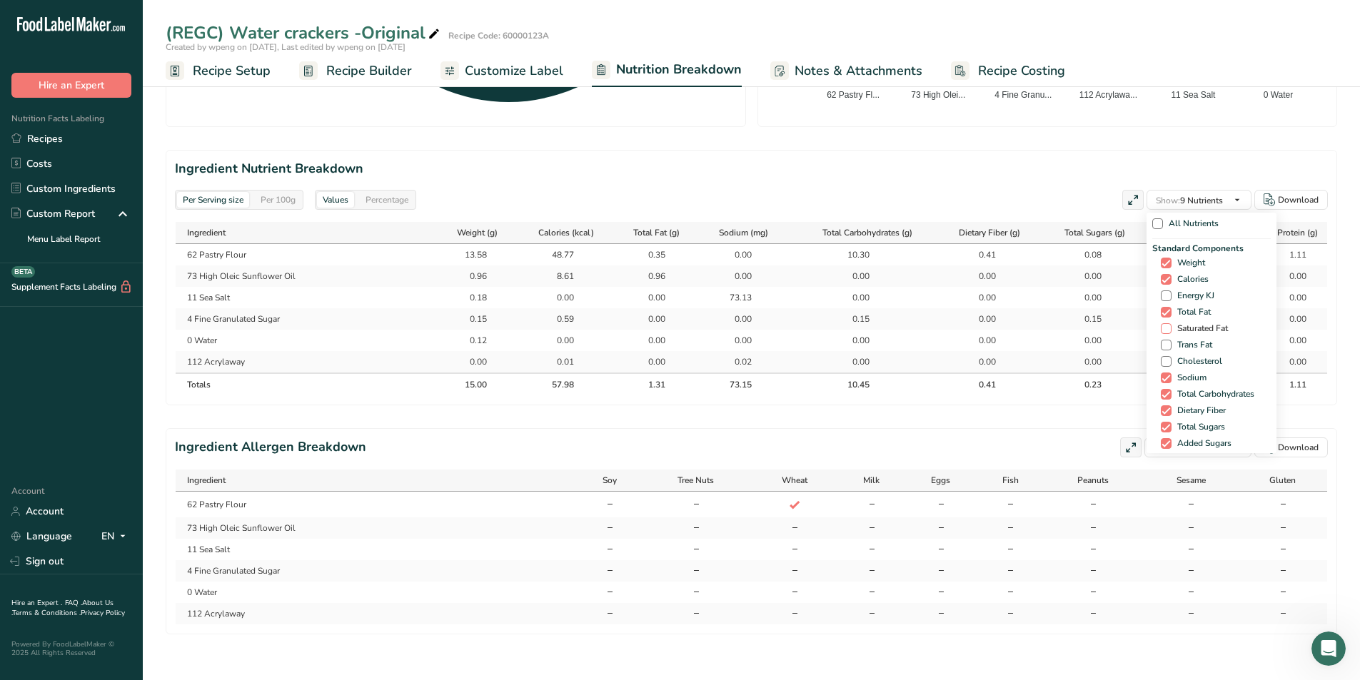
click at [902, 326] on span "Saturated Fat" at bounding box center [1199, 328] width 56 height 11
click at [902, 326] on input "Saturated Fat" at bounding box center [1165, 328] width 9 height 9
checkbox input "true"
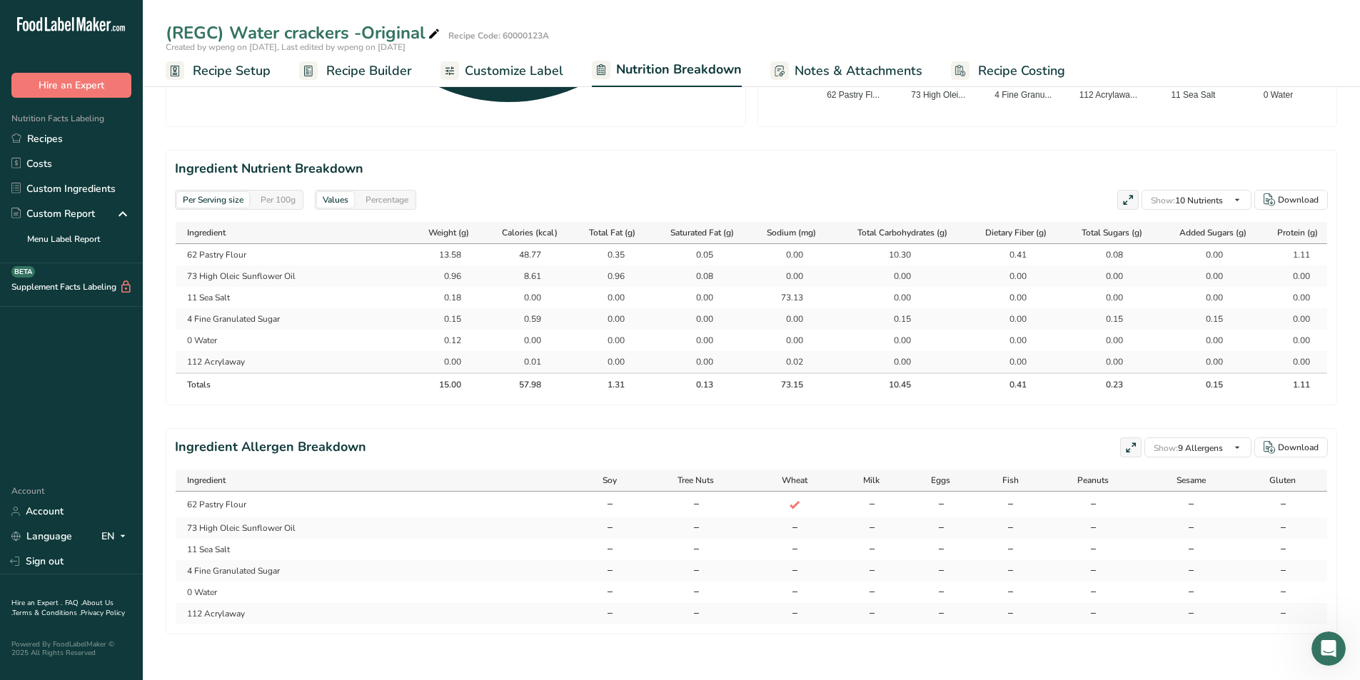
click at [902, 405] on section "Ingredient Nutrient Breakdown Per Serving size Per 100g Values Percentage Show:…" at bounding box center [751, 278] width 1171 height 256
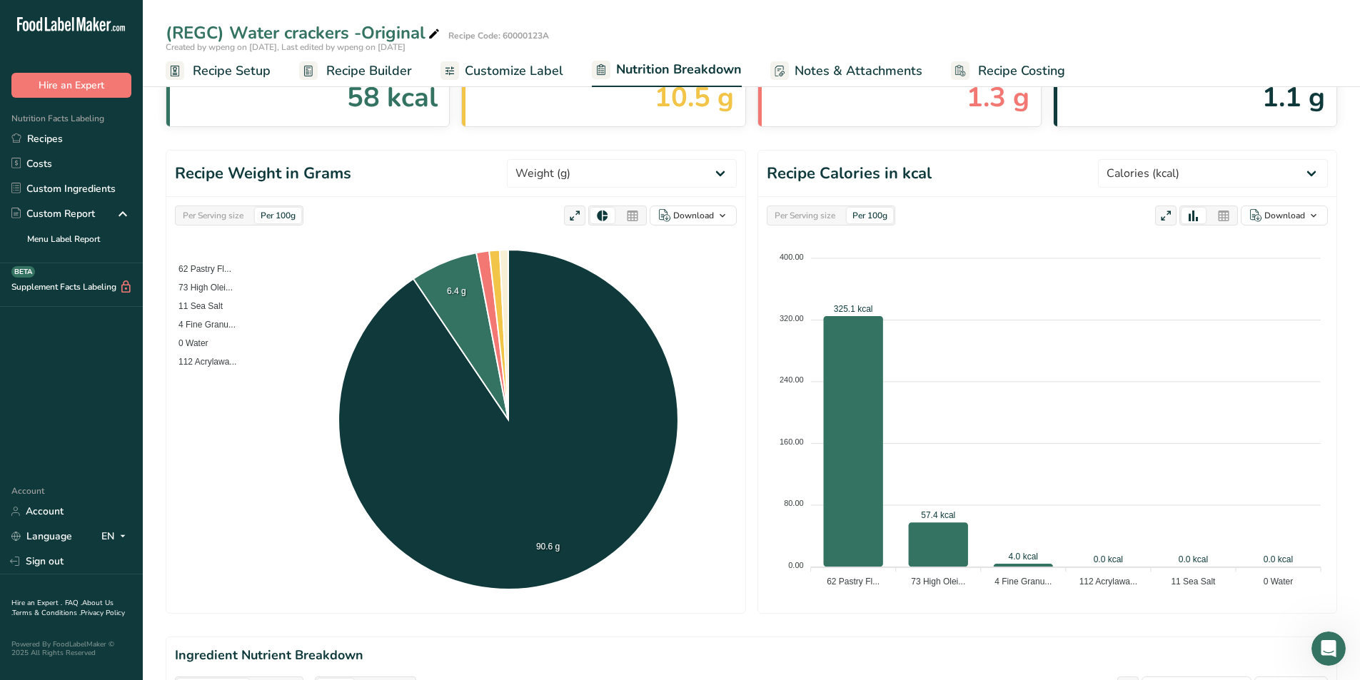
scroll to position [79, 0]
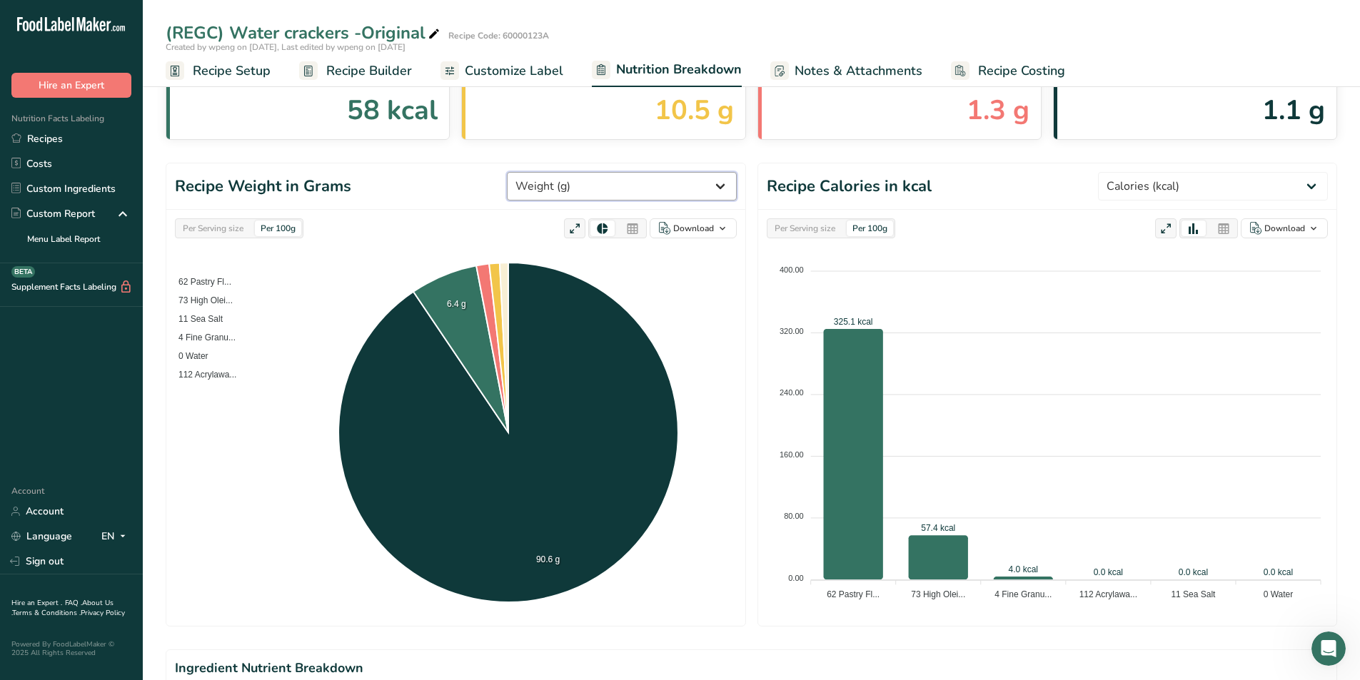
click at [679, 191] on select "Weight (g) Calories (kcal) Energy KJ (kj) Total Fat (g) Saturated Fat (g) Trans…" at bounding box center [622, 186] width 230 height 29
select select "Sodium"
click at [560, 172] on select "Weight (g) Calories (kcal) Energy KJ (kj) Total Fat (g) Saturated Fat (g) Trans…" at bounding box center [622, 186] width 230 height 29
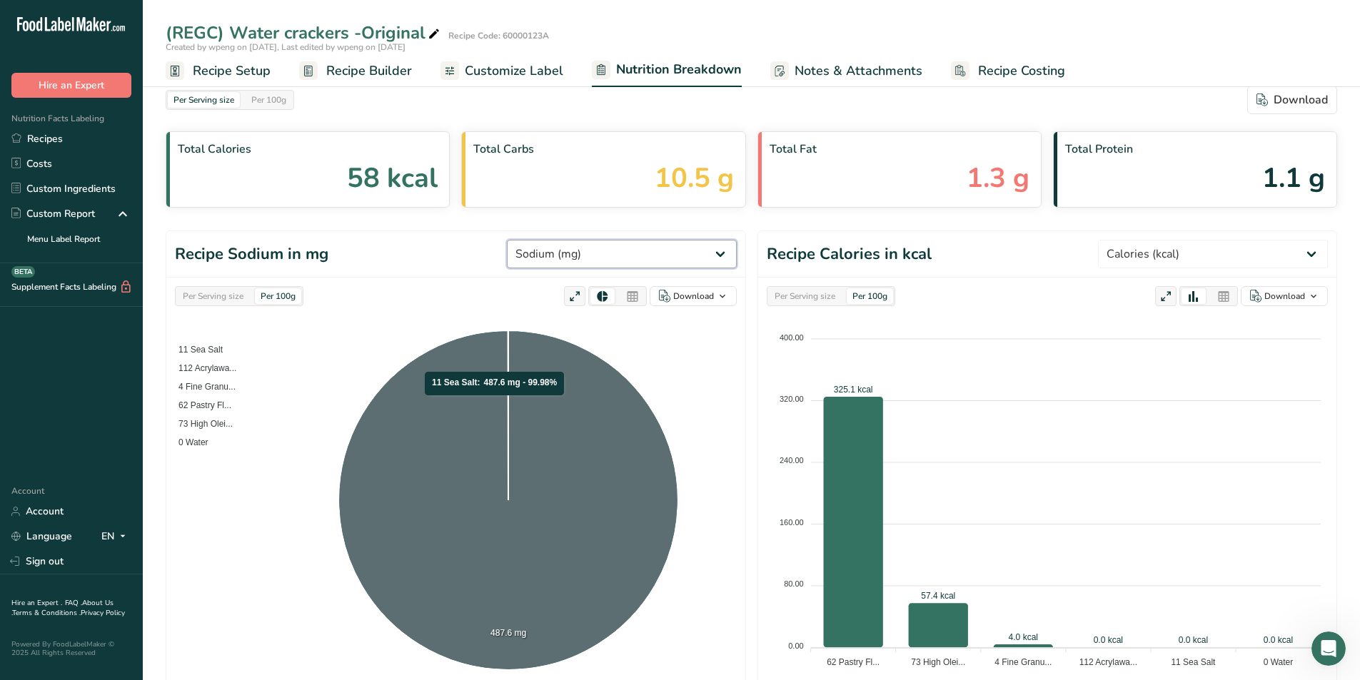
scroll to position [0, 0]
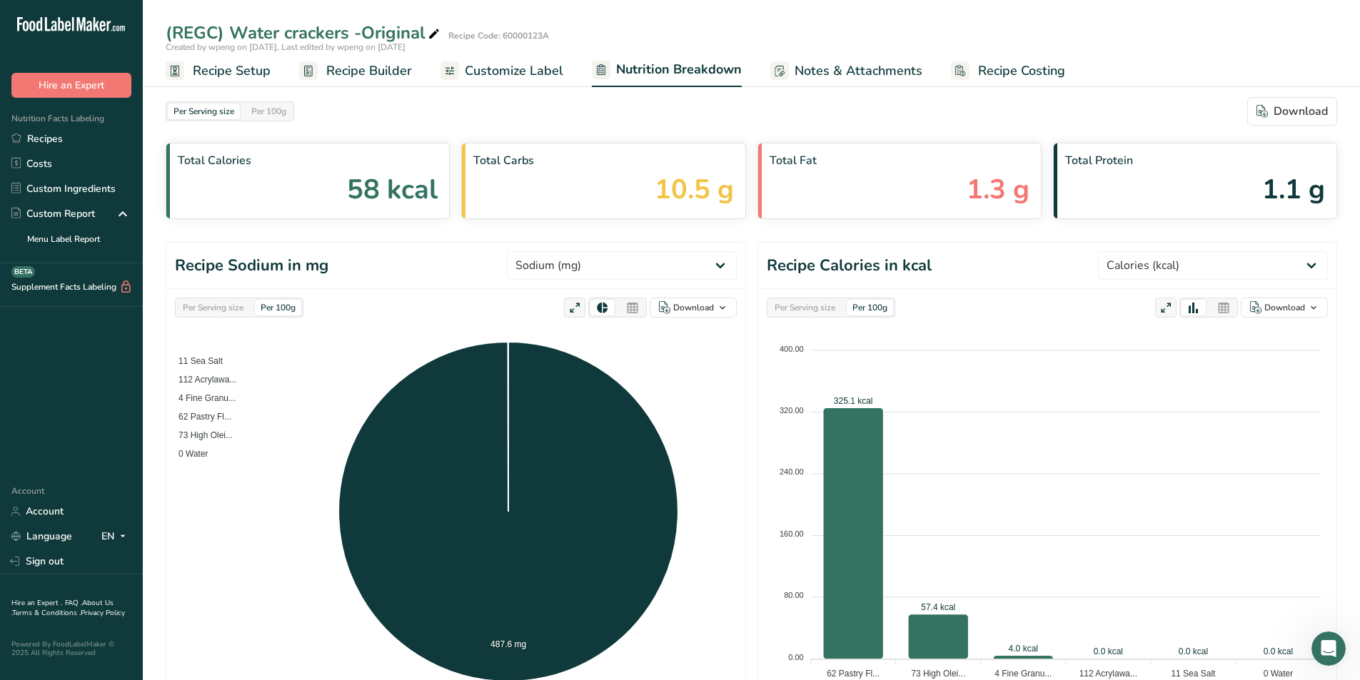
click at [478, 71] on span "Customize Label" at bounding box center [514, 70] width 99 height 19
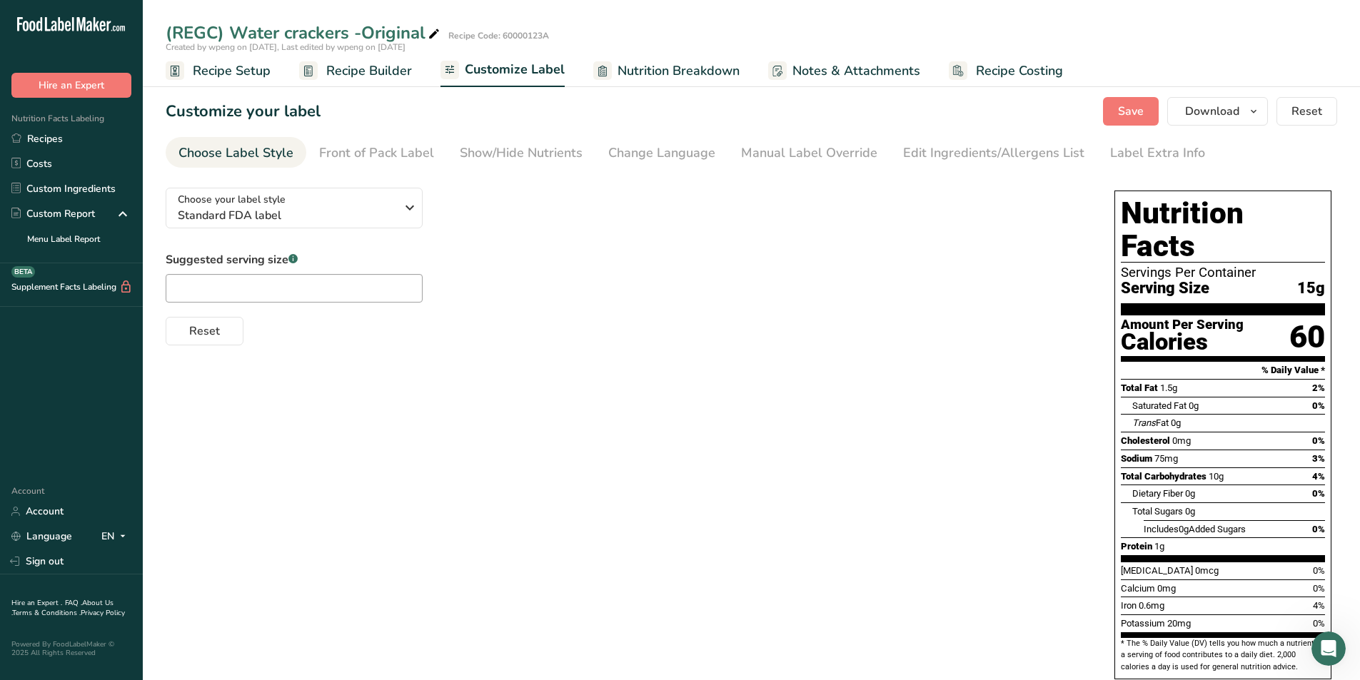
click at [727, 62] on span "Nutrition Breakdown" at bounding box center [678, 70] width 122 height 19
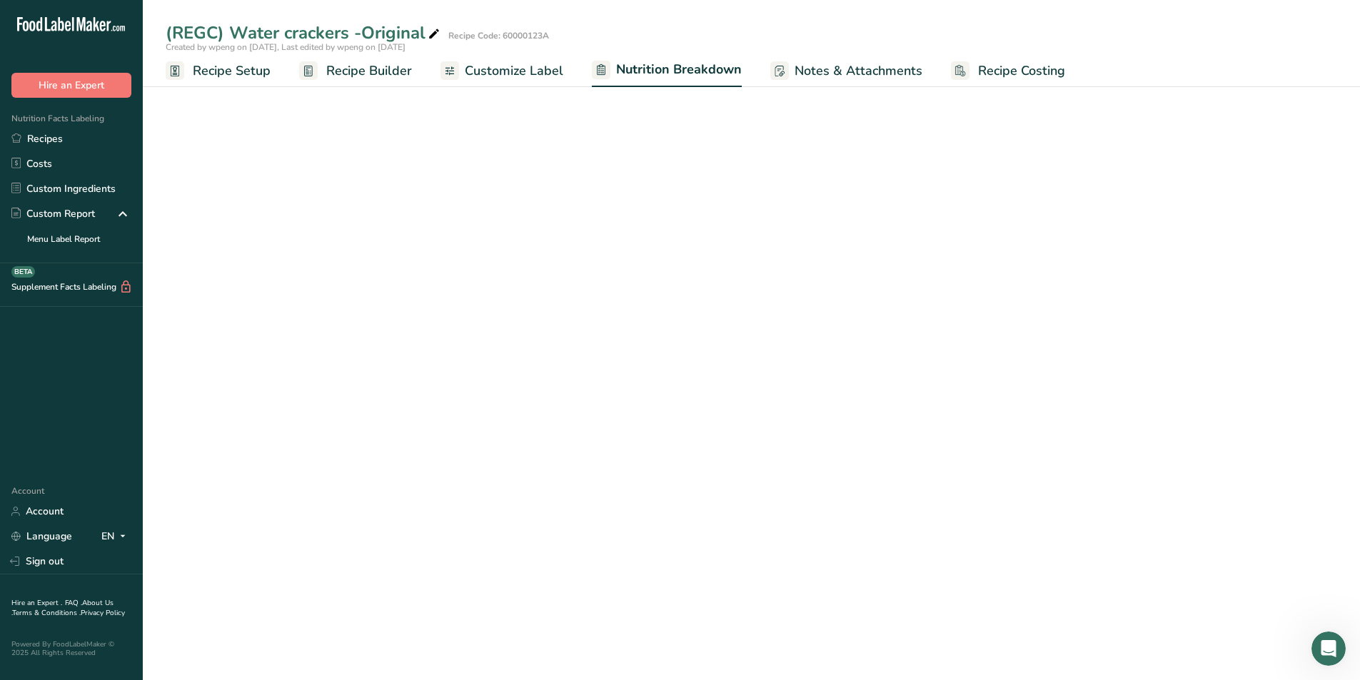
select select "Calories"
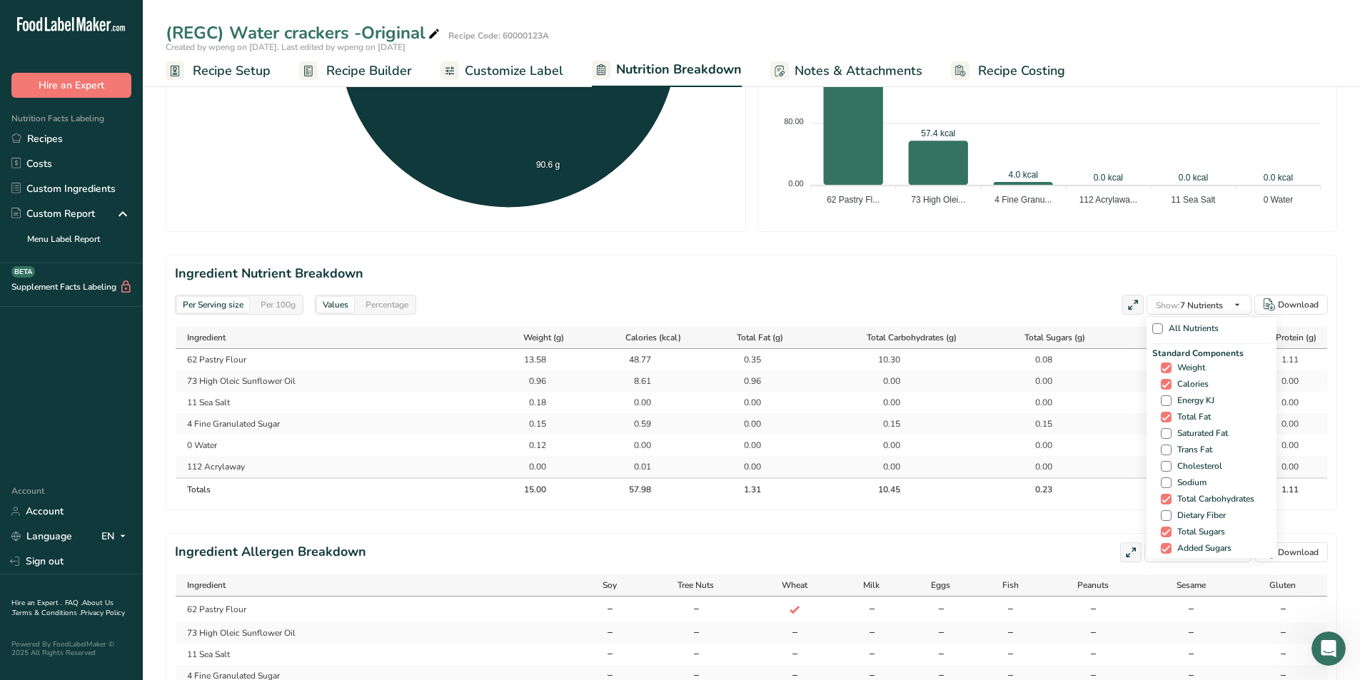
scroll to position [500, 0]
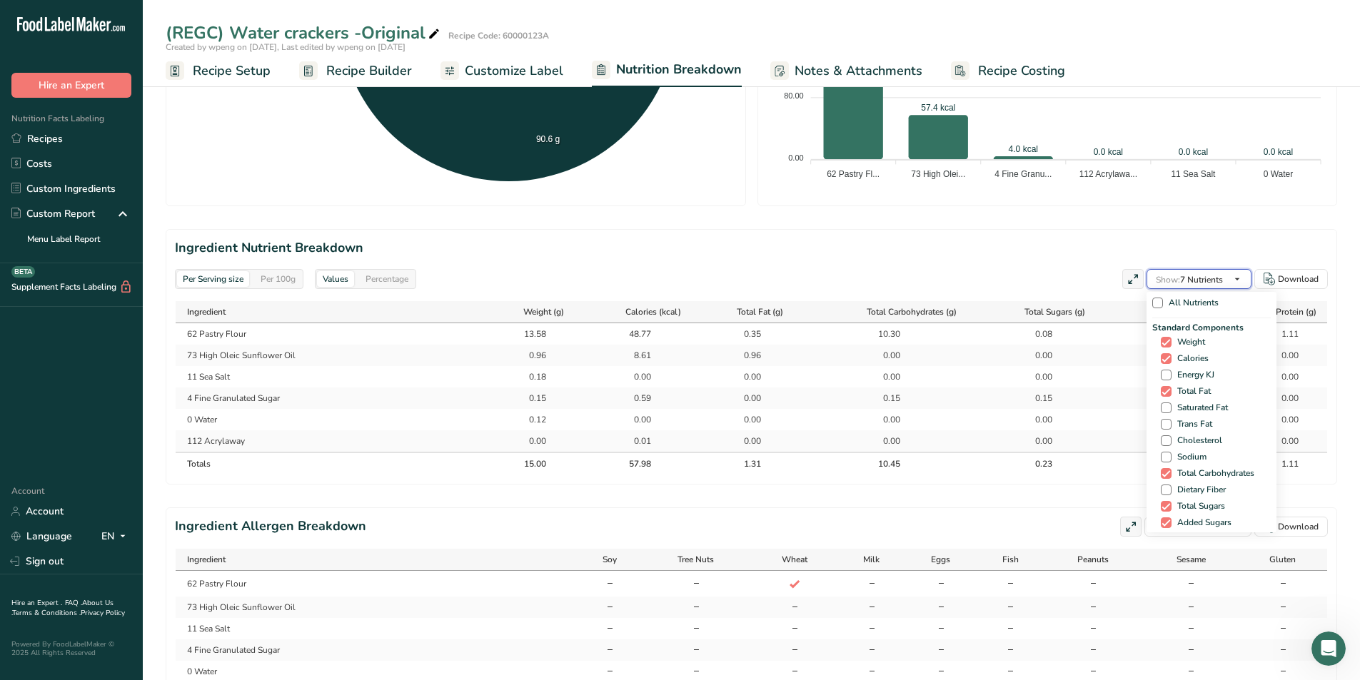
click at [902, 283] on span "Show: 7 Nutrients" at bounding box center [1189, 279] width 67 height 11
click at [902, 423] on span "Sodium" at bounding box center [1188, 457] width 35 height 11
click at [902, 423] on input "Sodium" at bounding box center [1165, 457] width 9 height 9
checkbox input "true"
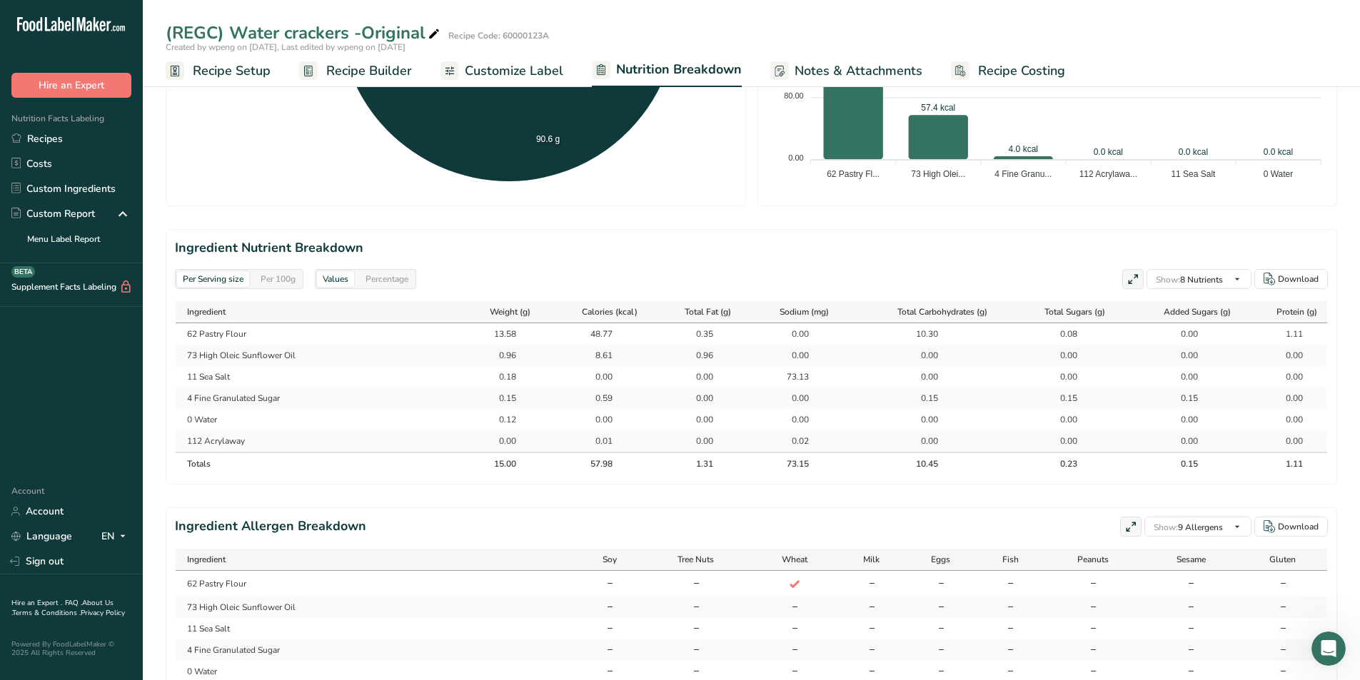
click at [890, 423] on div "Per Serving size Per 100g Download Total Calories 58 kcal Total Carbs 10.5 g To…" at bounding box center [751, 155] width 1171 height 1116
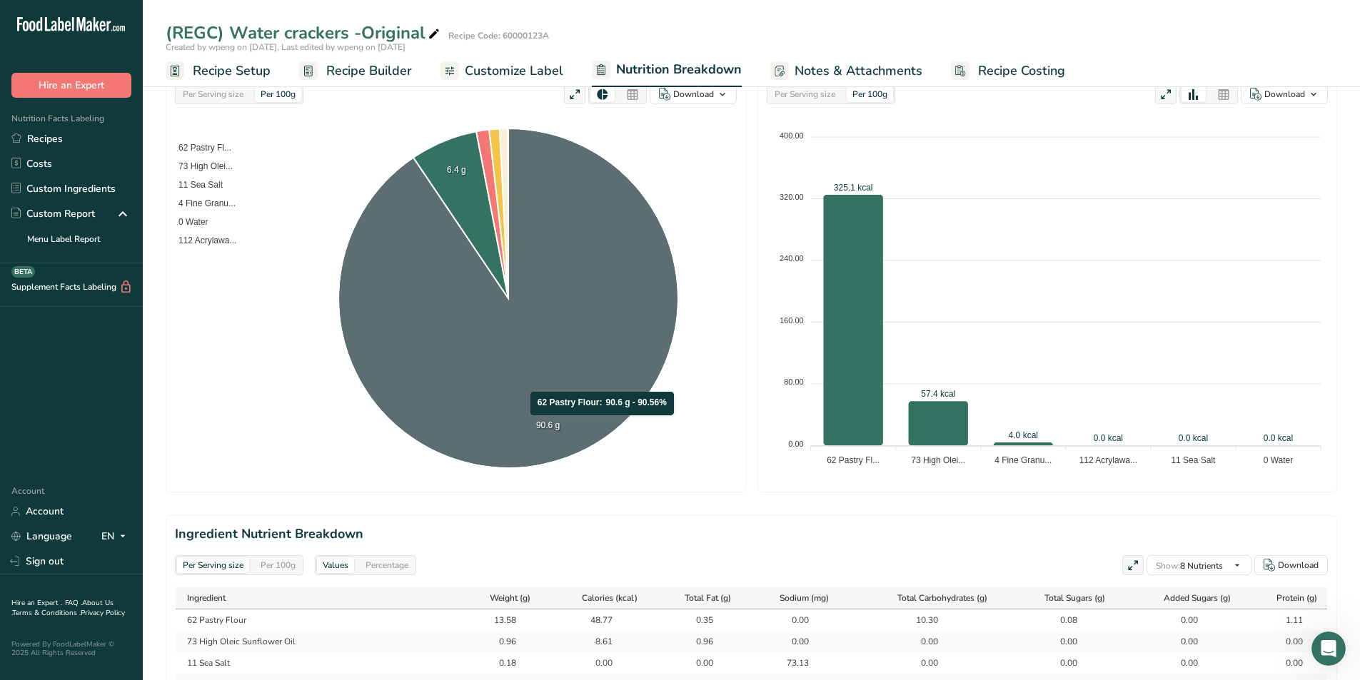
scroll to position [143, 0]
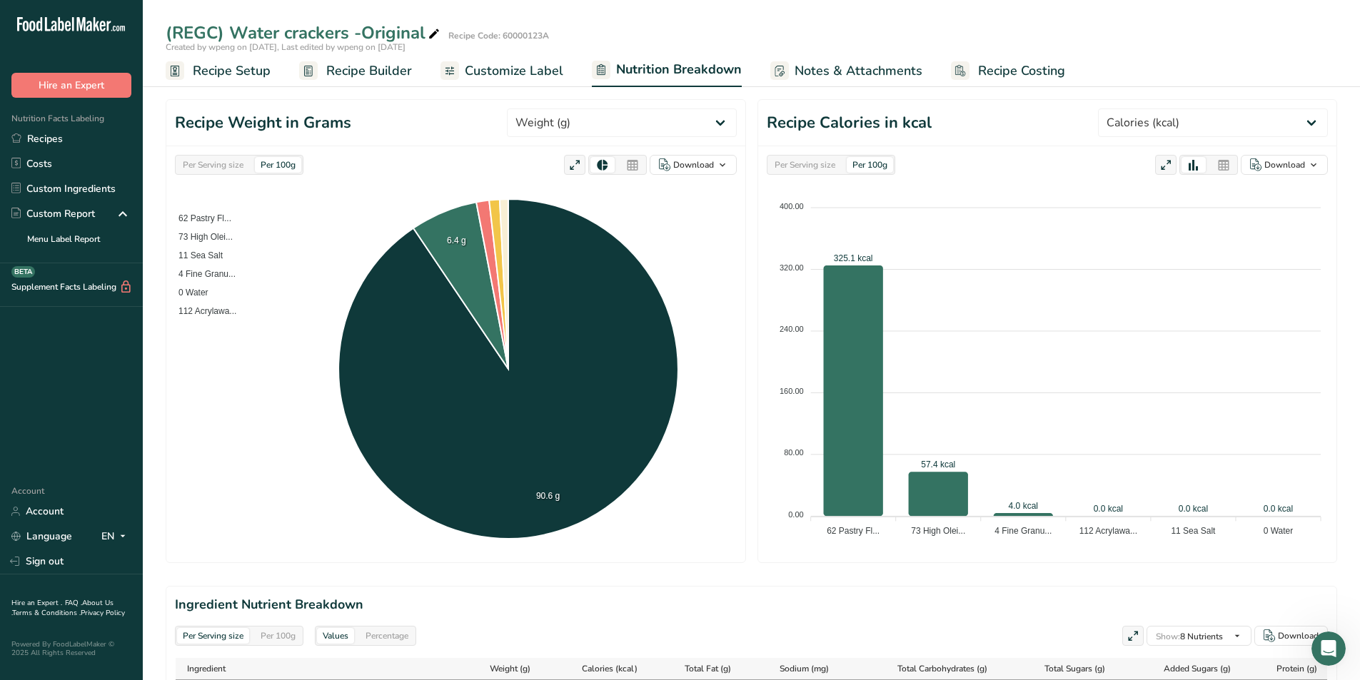
click at [367, 70] on span "Recipe Builder" at bounding box center [369, 70] width 86 height 19
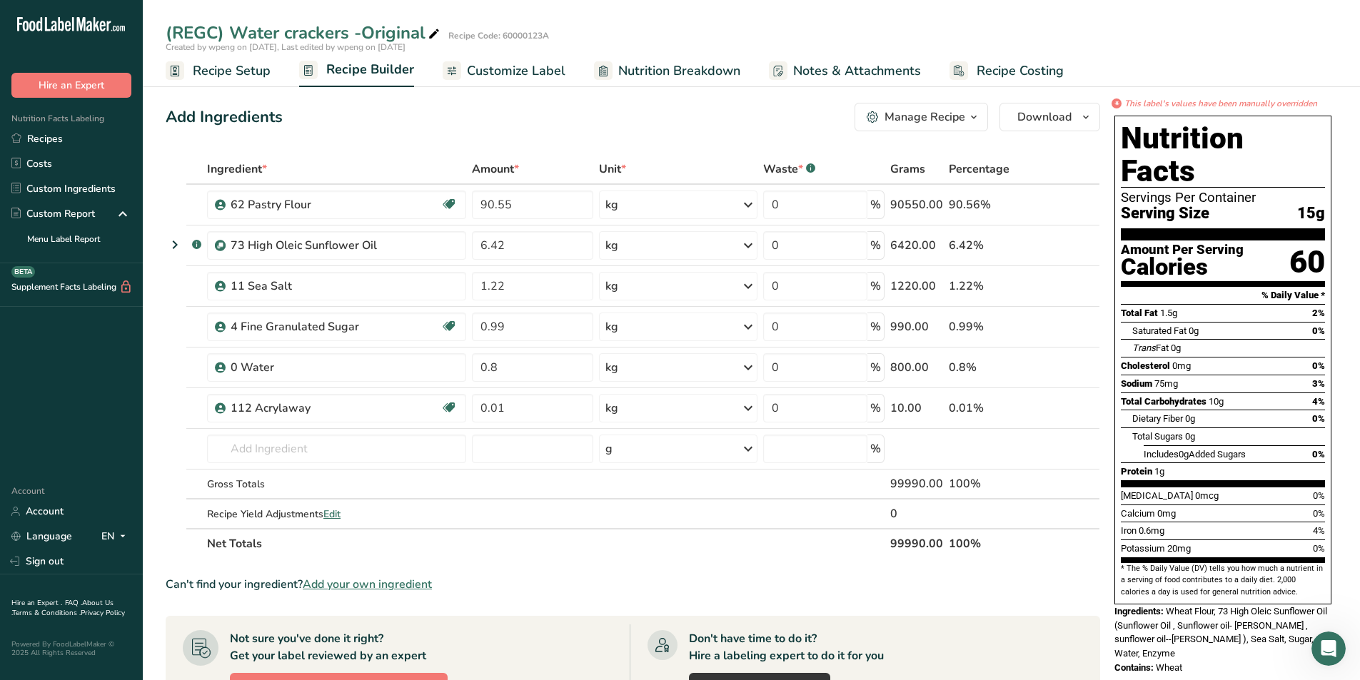
click at [508, 71] on span "Customize Label" at bounding box center [516, 70] width 99 height 19
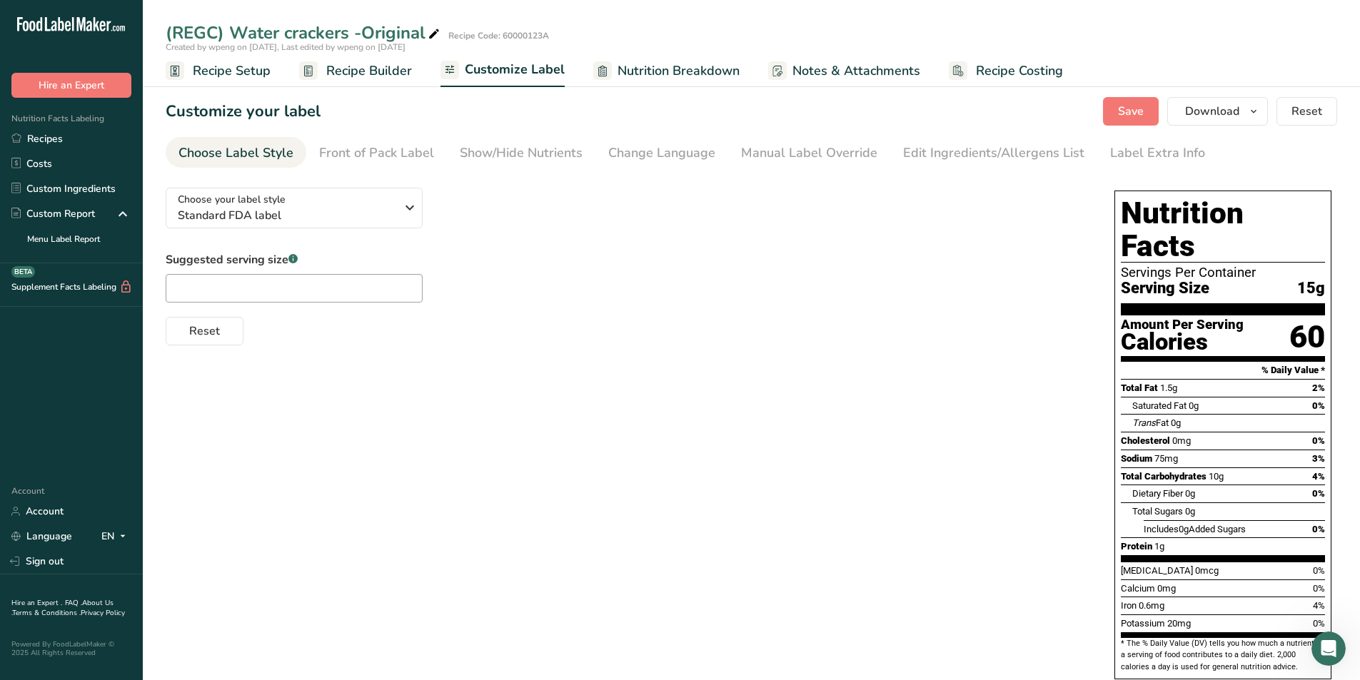
click at [701, 62] on span "Nutrition Breakdown" at bounding box center [678, 70] width 122 height 19
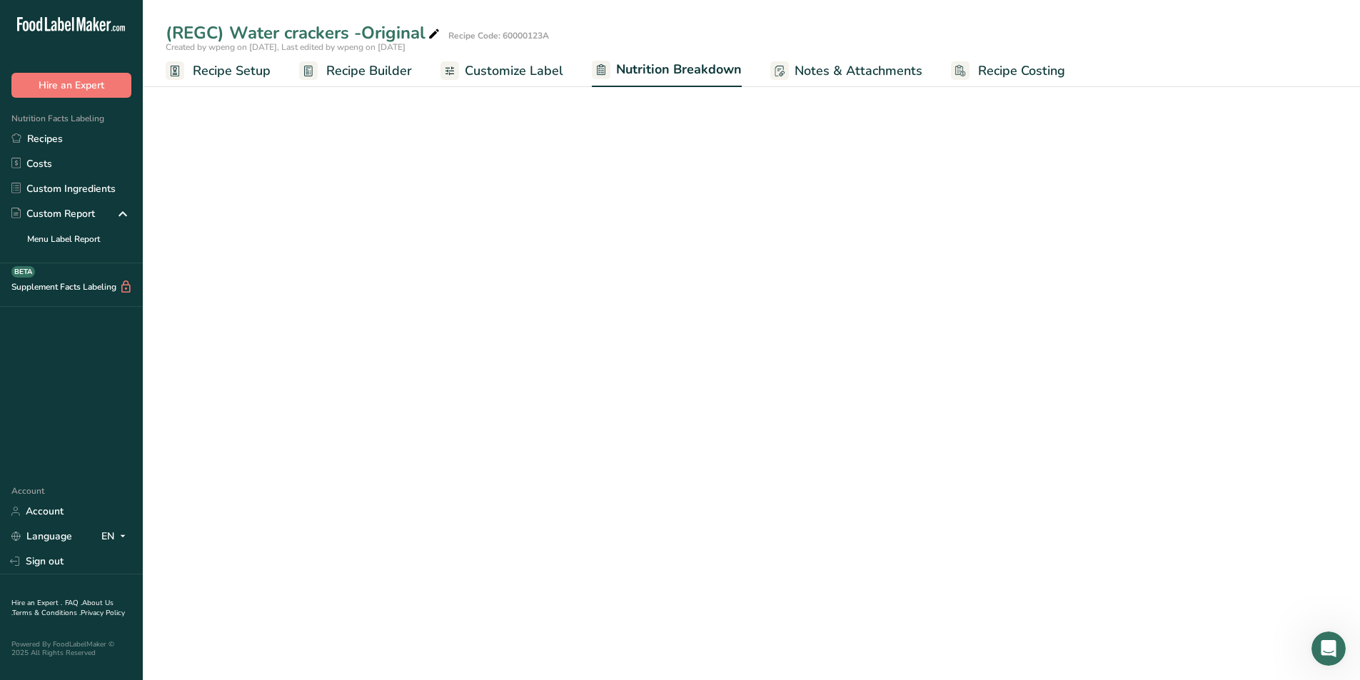
select select "Calories"
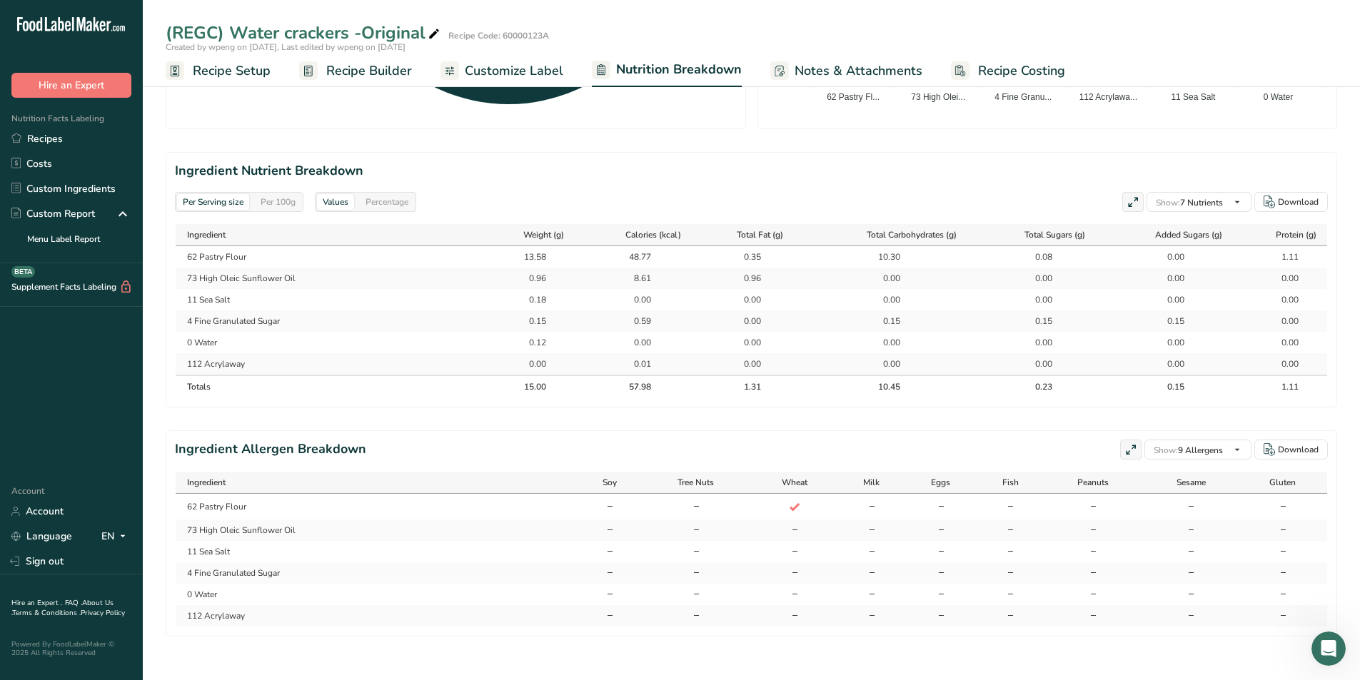
scroll to position [579, 0]
click at [514, 70] on span "Customize Label" at bounding box center [514, 70] width 99 height 19
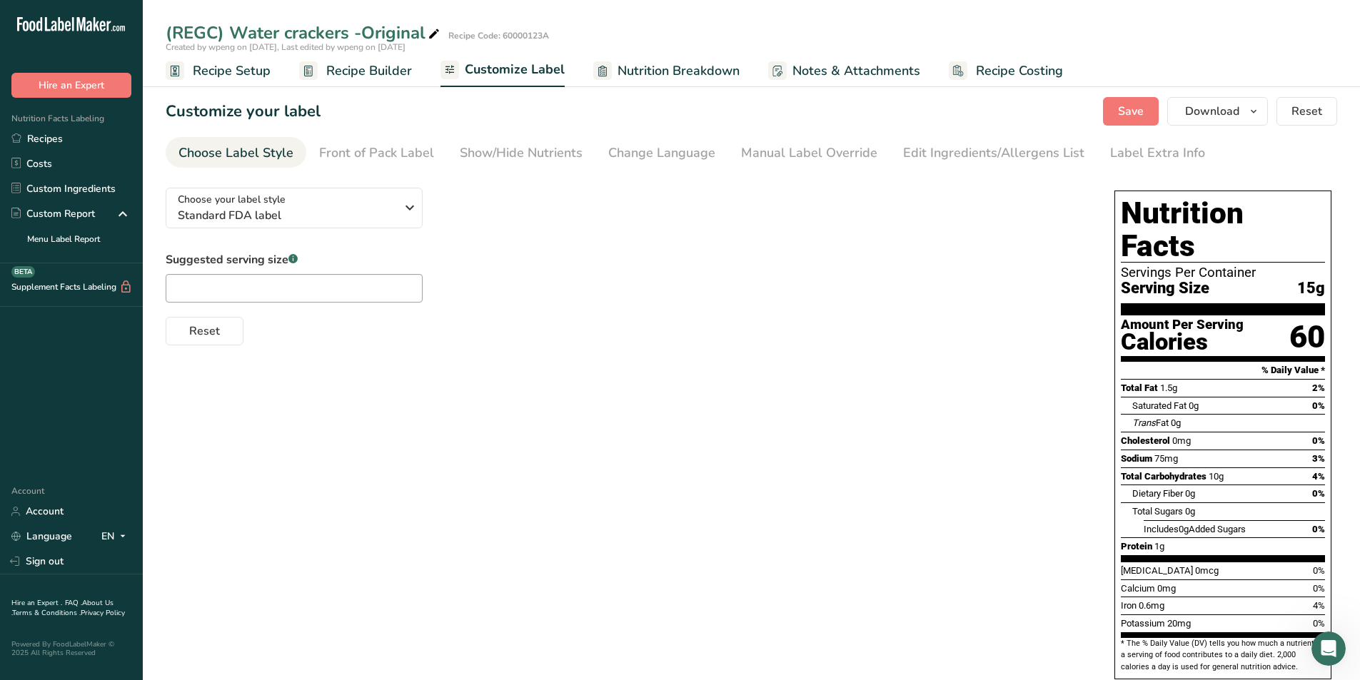
drag, startPoint x: 708, startPoint y: 66, endPoint x: 702, endPoint y: 83, distance: 17.4
click at [708, 66] on span "Nutrition Breakdown" at bounding box center [678, 70] width 122 height 19
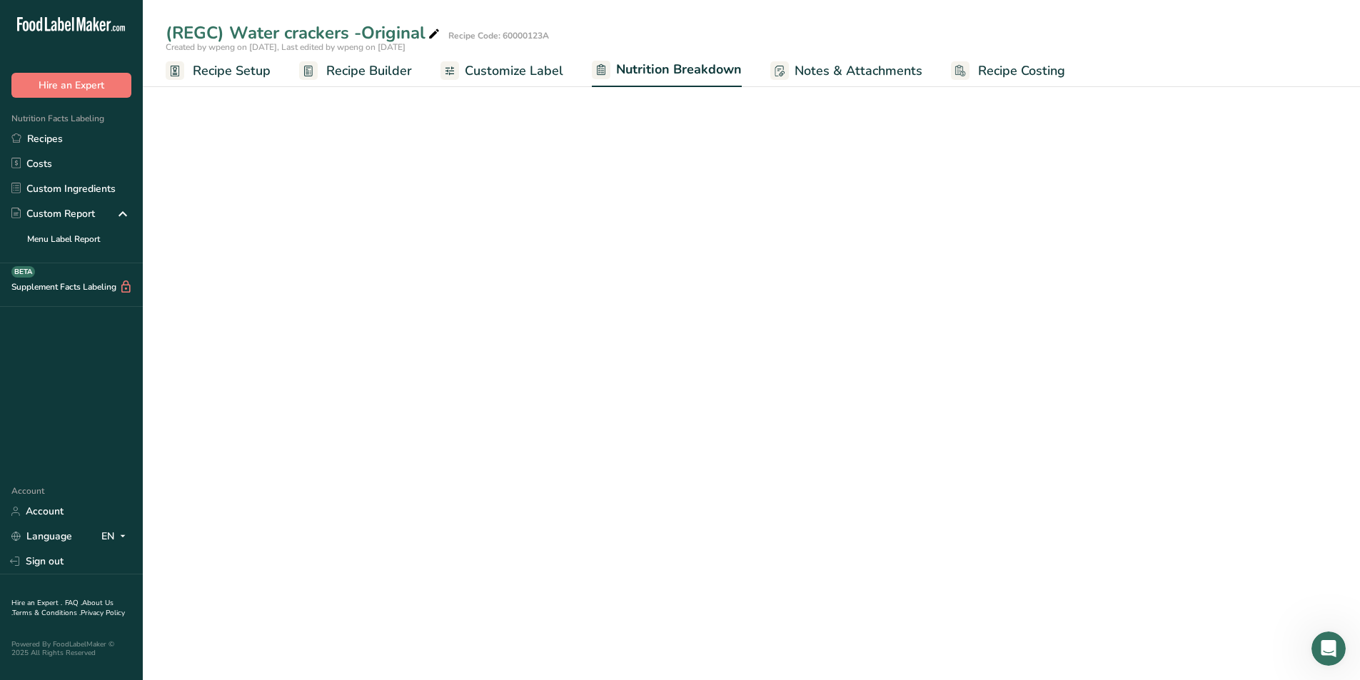
select select "Calories"
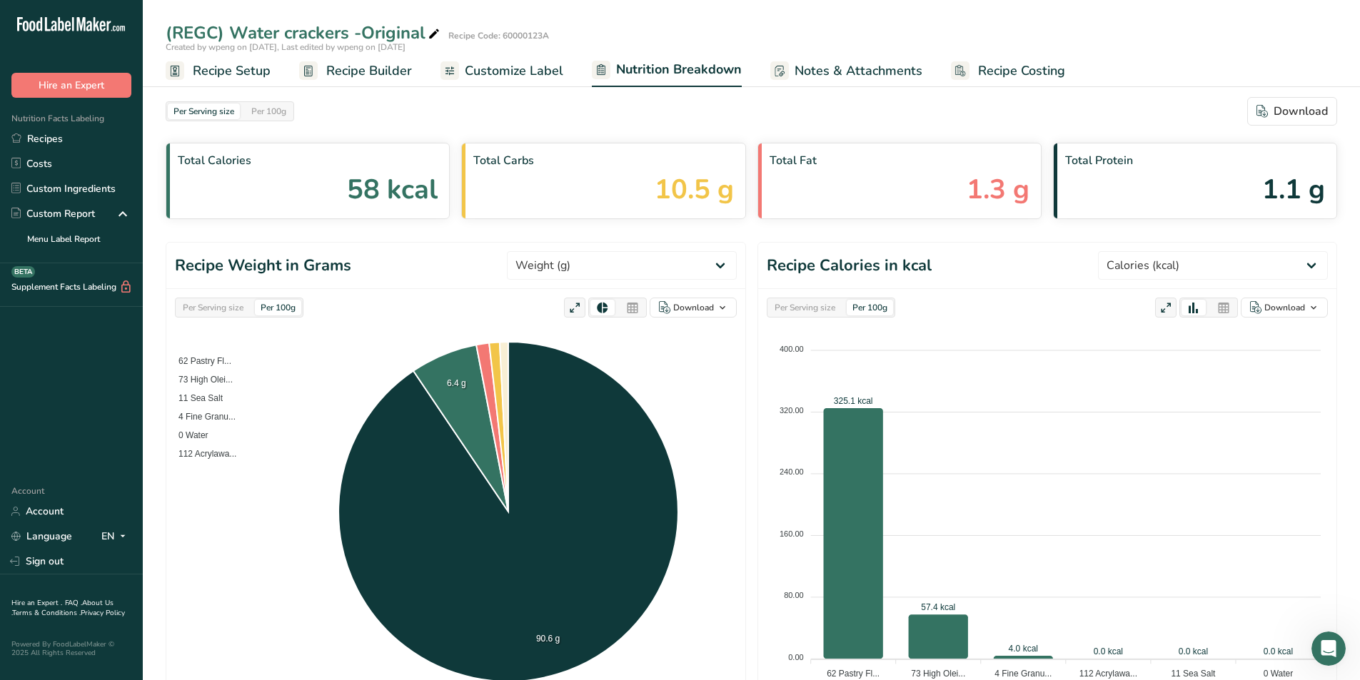
click at [355, 74] on span "Recipe Builder" at bounding box center [369, 70] width 86 height 19
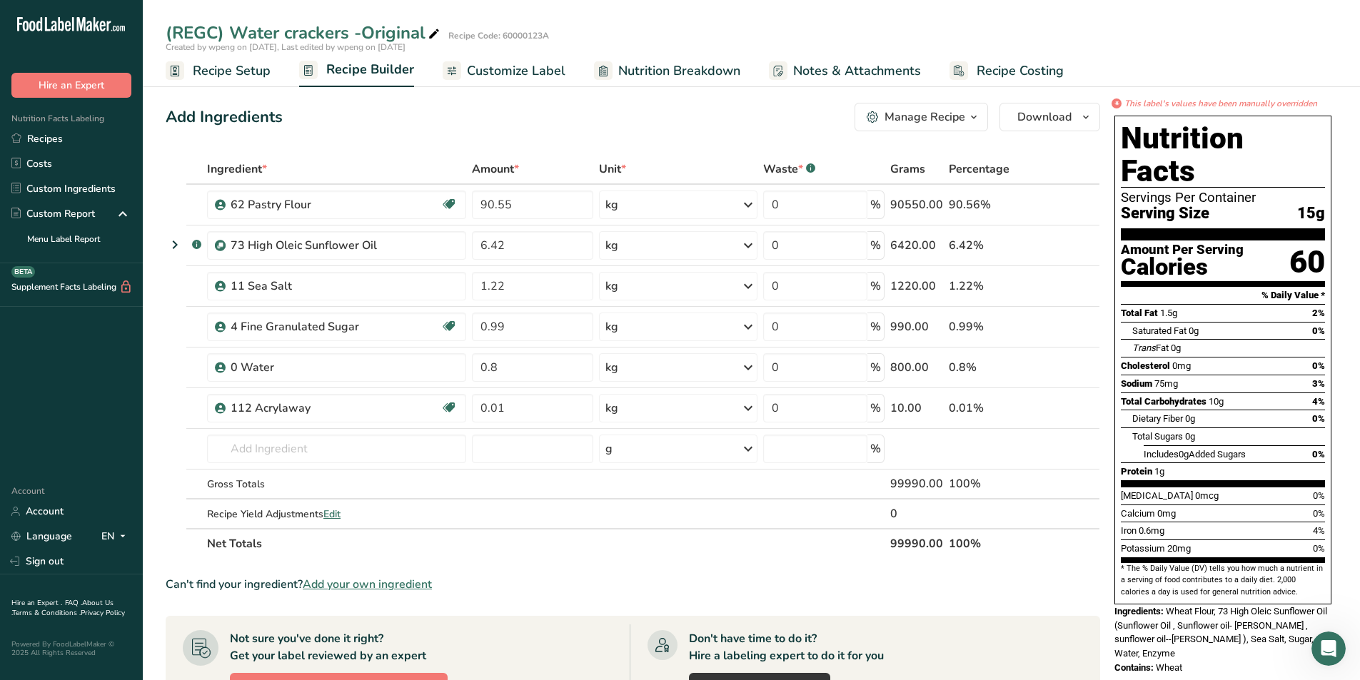
click at [511, 70] on span "Customize Label" at bounding box center [516, 70] width 99 height 19
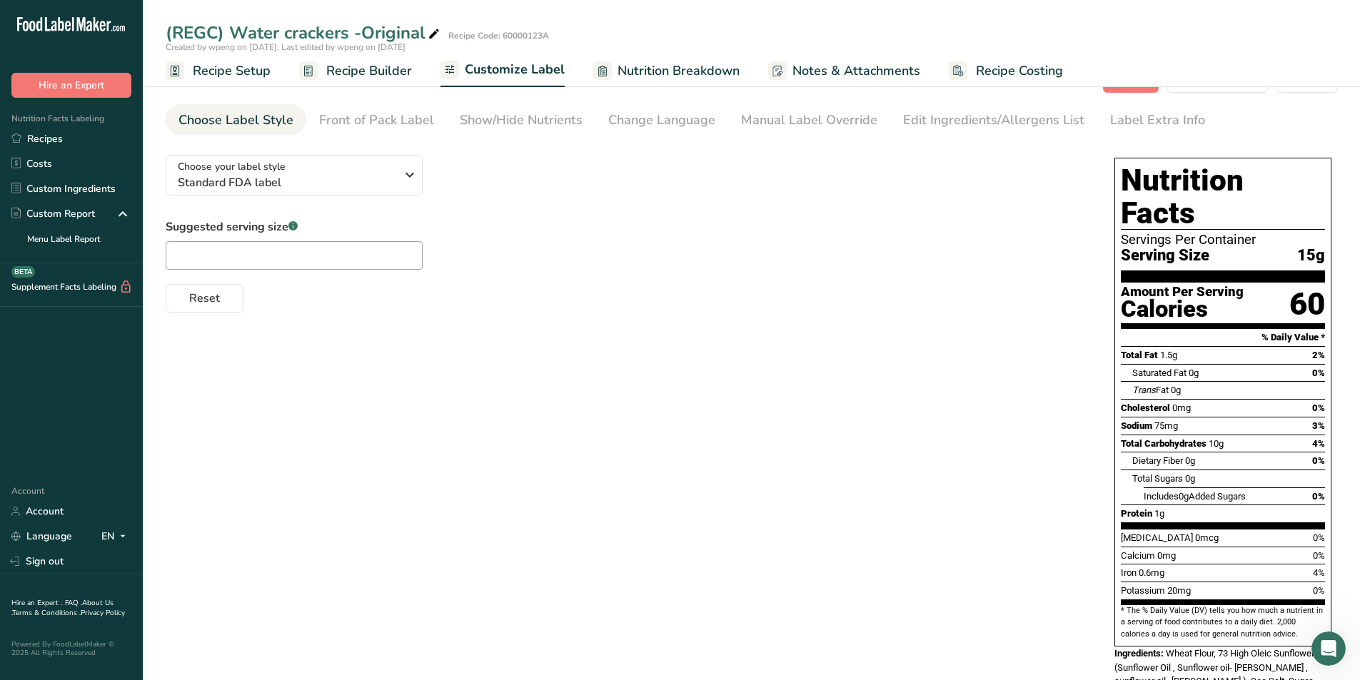
scroll to position [60, 0]
